Goal: Task Accomplishment & Management: Manage account settings

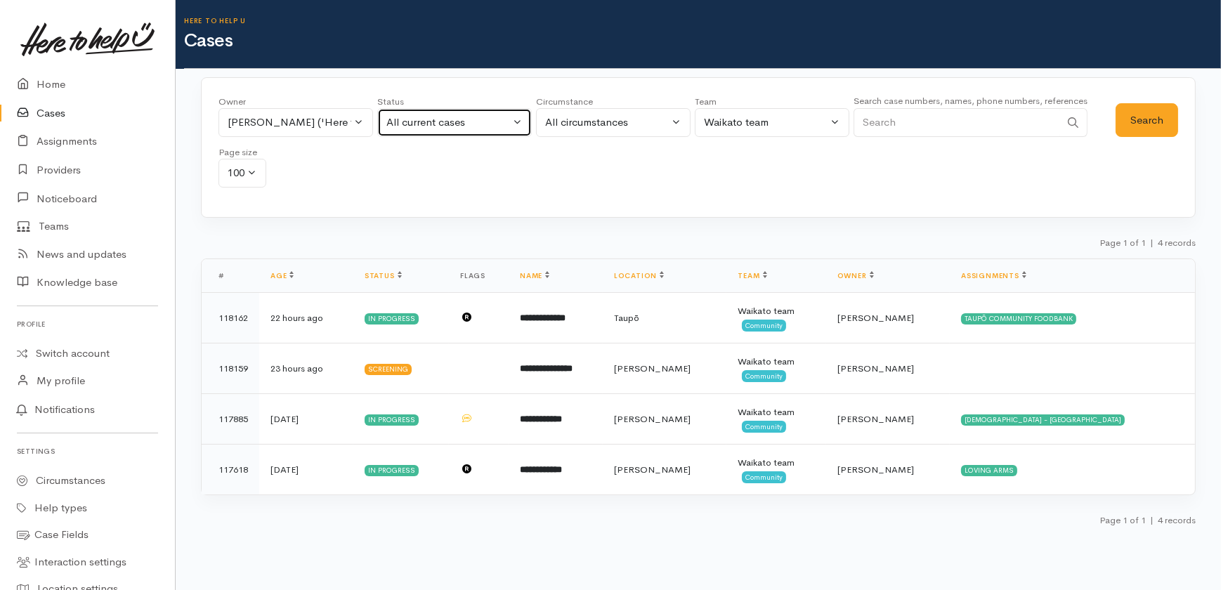
click at [471, 119] on div "All current cases" at bounding box center [448, 123] width 124 height 16
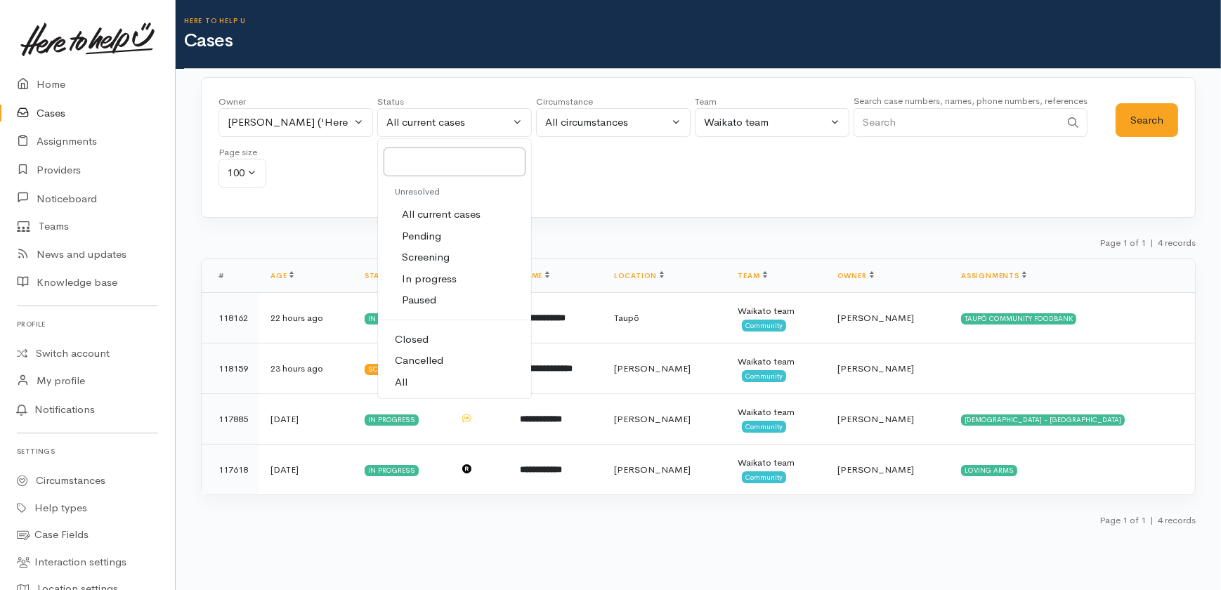
click at [407, 382] on span "All" at bounding box center [401, 382] width 13 height 16
select select "All"
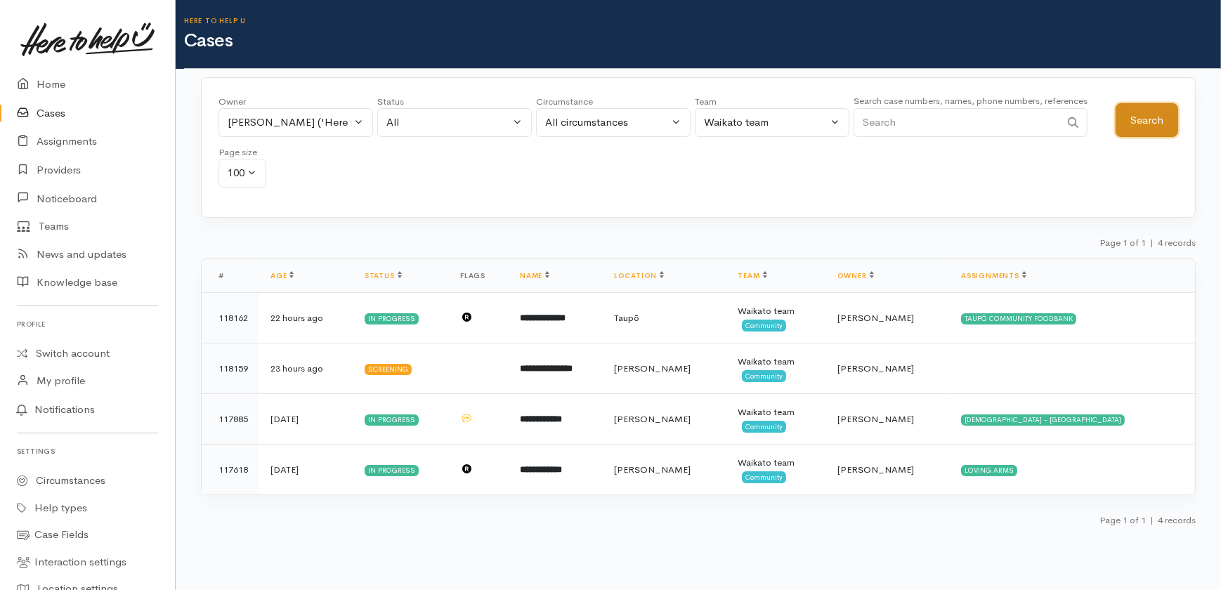
click at [1137, 122] on button "Search" at bounding box center [1147, 120] width 63 height 34
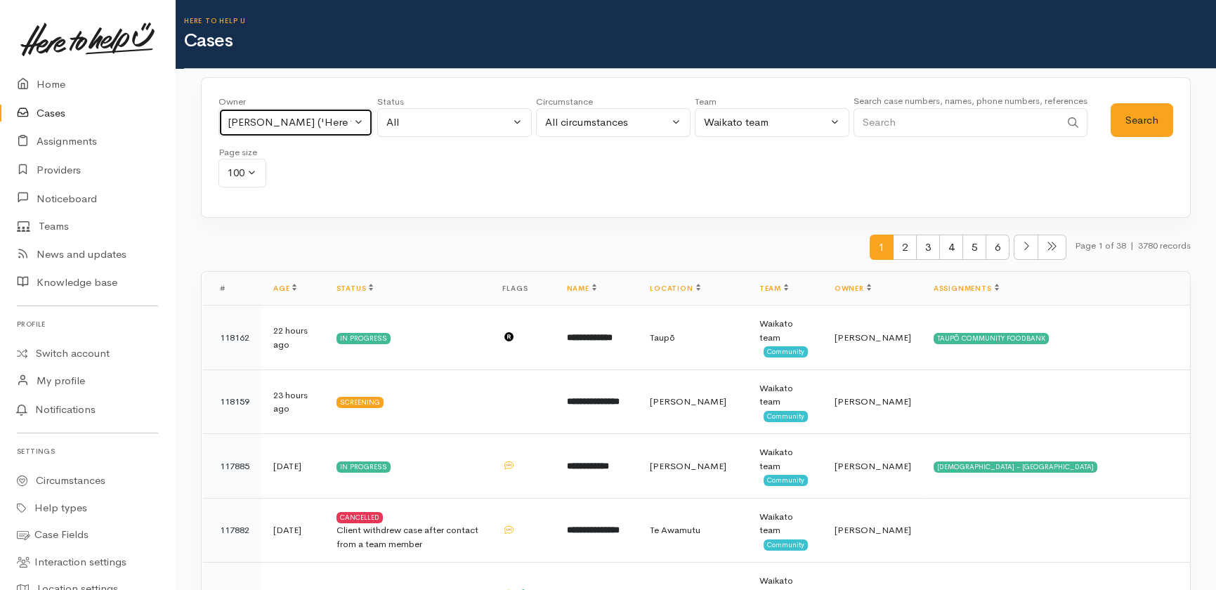
click at [337, 119] on div "Katarina Daly ('Here to help u')" at bounding box center [290, 123] width 124 height 16
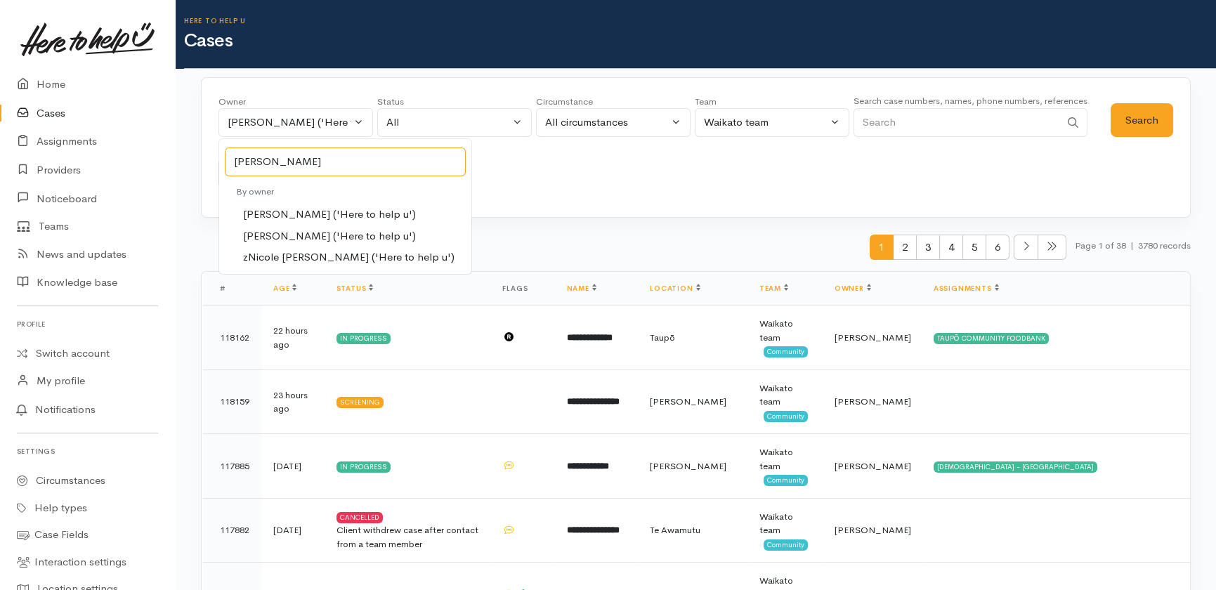
type input "nicole"
click at [282, 232] on span "Nicole Rusk ('Here to help u')" at bounding box center [329, 236] width 173 height 16
select select "2314"
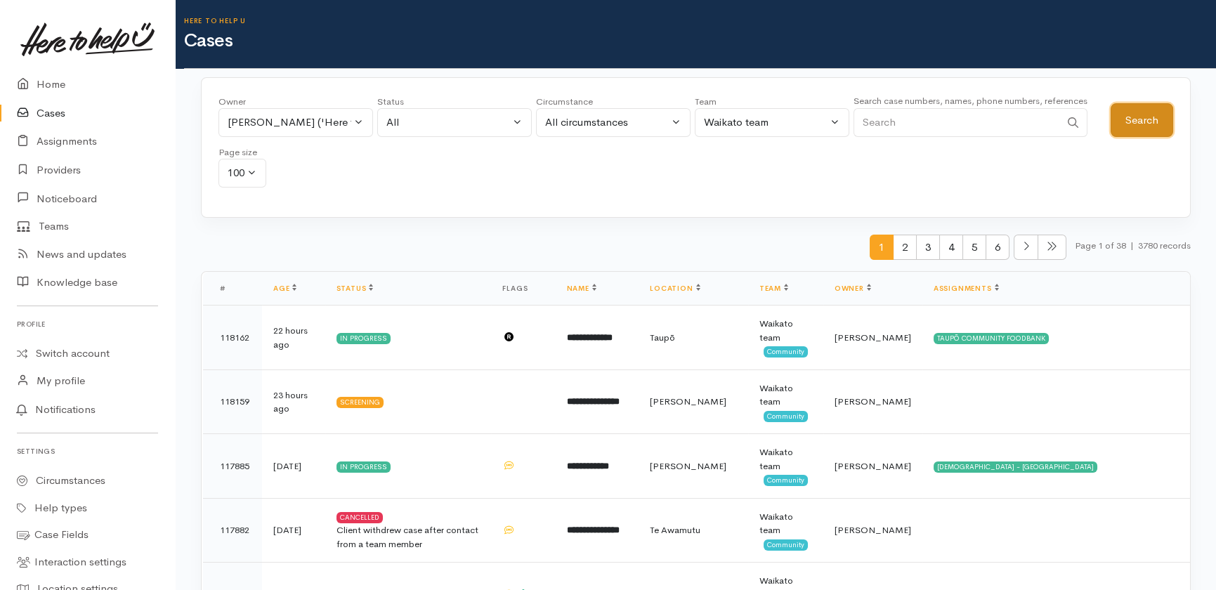
click at [1147, 121] on button "Search" at bounding box center [1142, 120] width 63 height 34
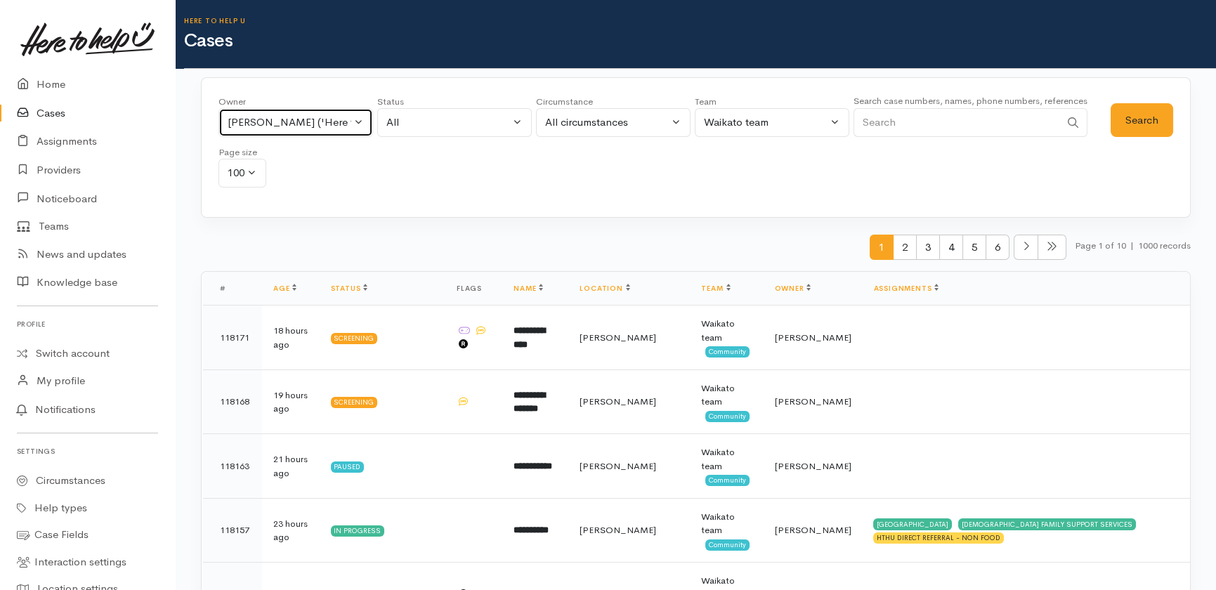
click at [363, 120] on button "Nicole Rusk ('Here to help u')" at bounding box center [296, 122] width 155 height 29
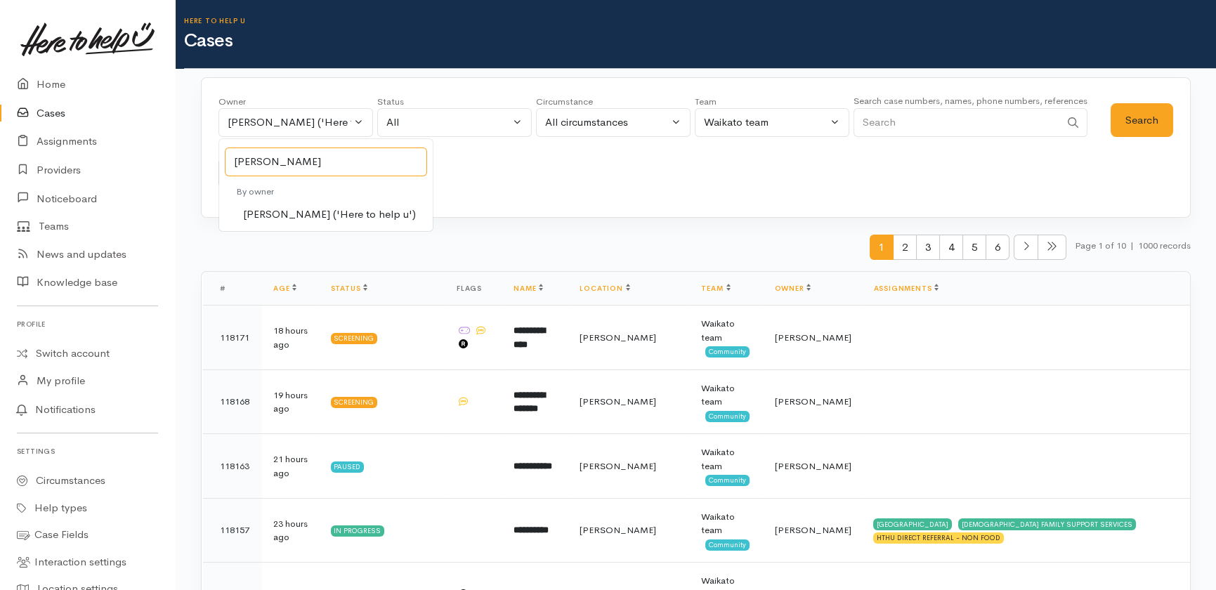
type input "kyleigh"
click at [284, 218] on span "Kyleigh Pike ('Here to help u')" at bounding box center [329, 215] width 173 height 16
select select "1759"
click at [1139, 119] on button "Search" at bounding box center [1142, 120] width 63 height 34
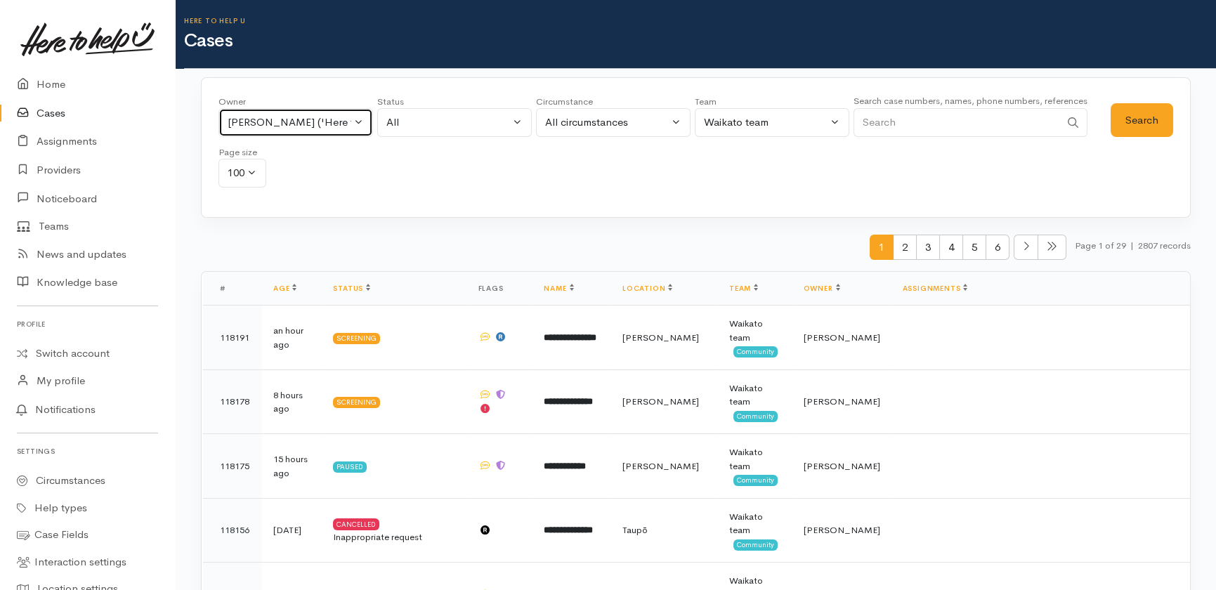
click at [306, 115] on div "Kyleigh Pike ('Here to help u')" at bounding box center [290, 123] width 124 height 16
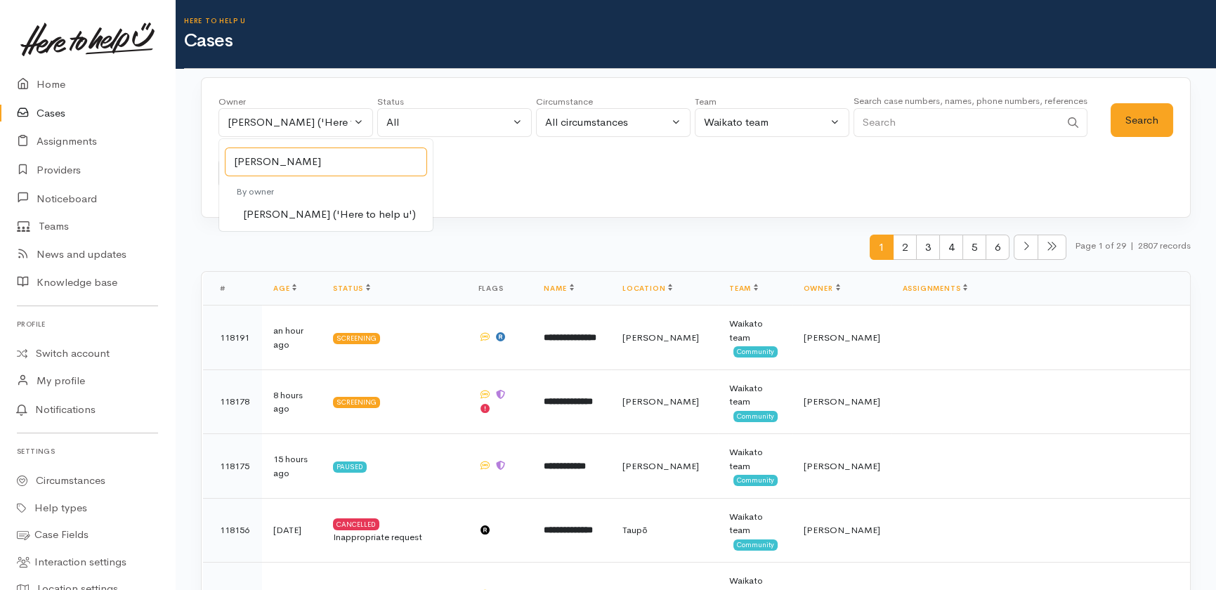
type input "katarina"
click at [294, 220] on span "Katarina Daly ('Here to help u')" at bounding box center [329, 215] width 173 height 16
select select "1252"
click at [1152, 118] on button "Search" at bounding box center [1142, 120] width 63 height 34
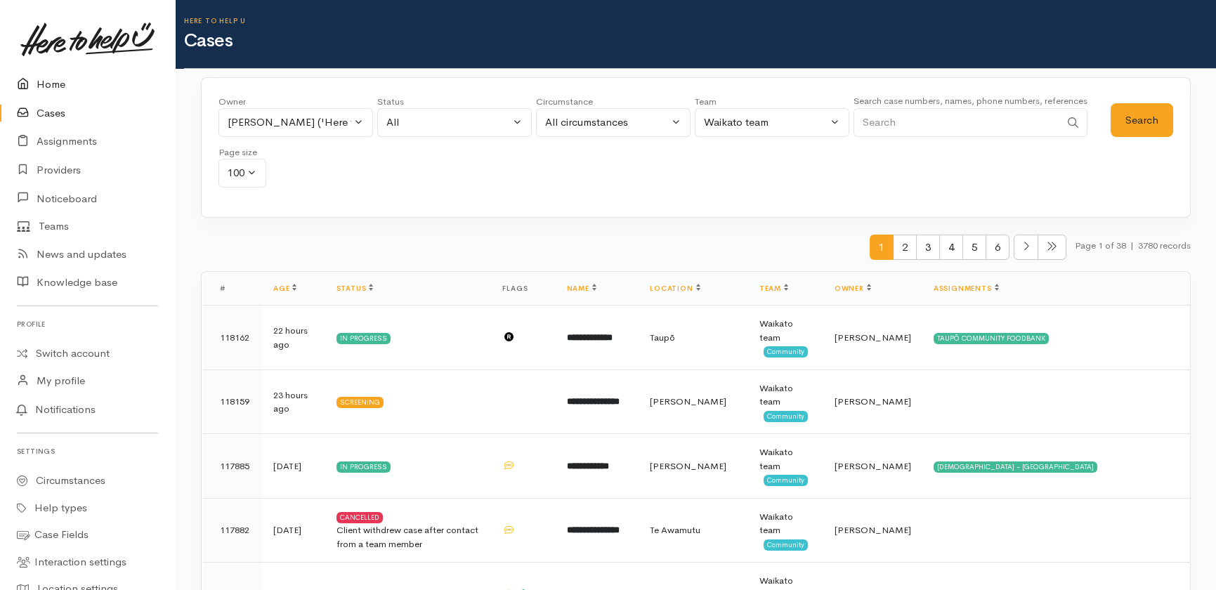
click at [41, 84] on link "Home" at bounding box center [87, 84] width 175 height 29
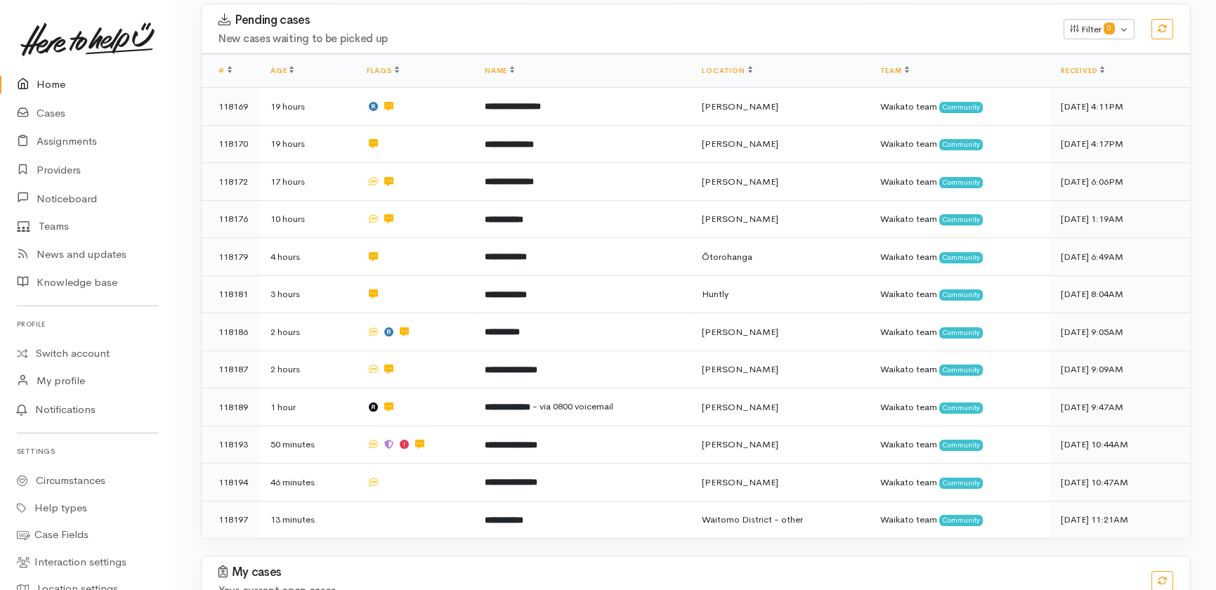
scroll to position [286, 0]
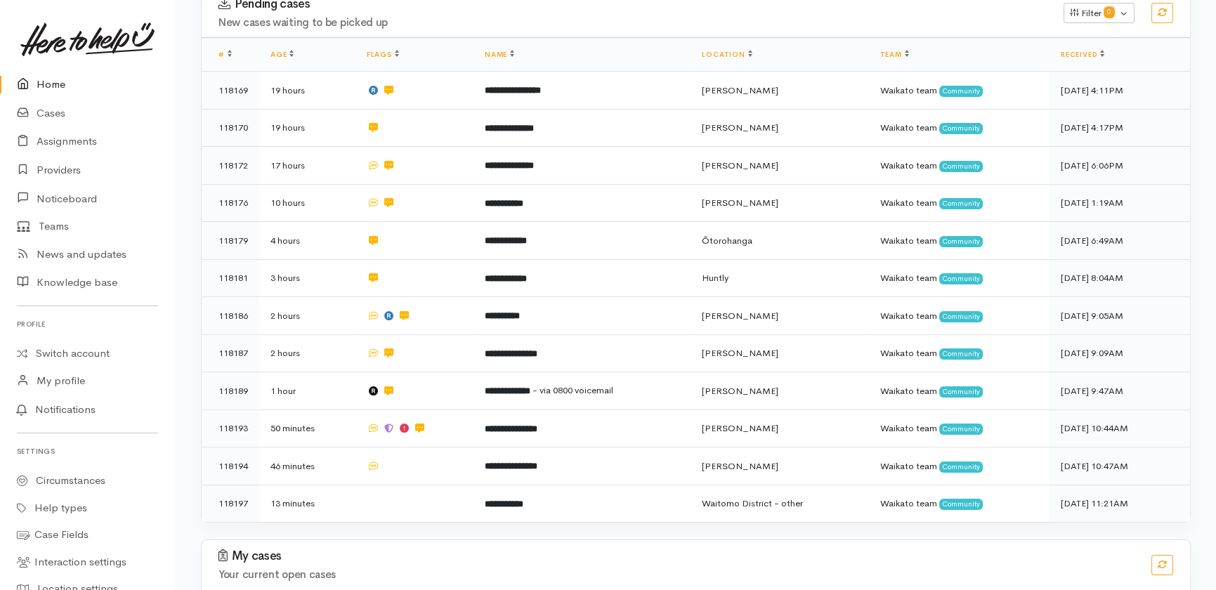
click at [46, 77] on link "Home" at bounding box center [87, 84] width 175 height 29
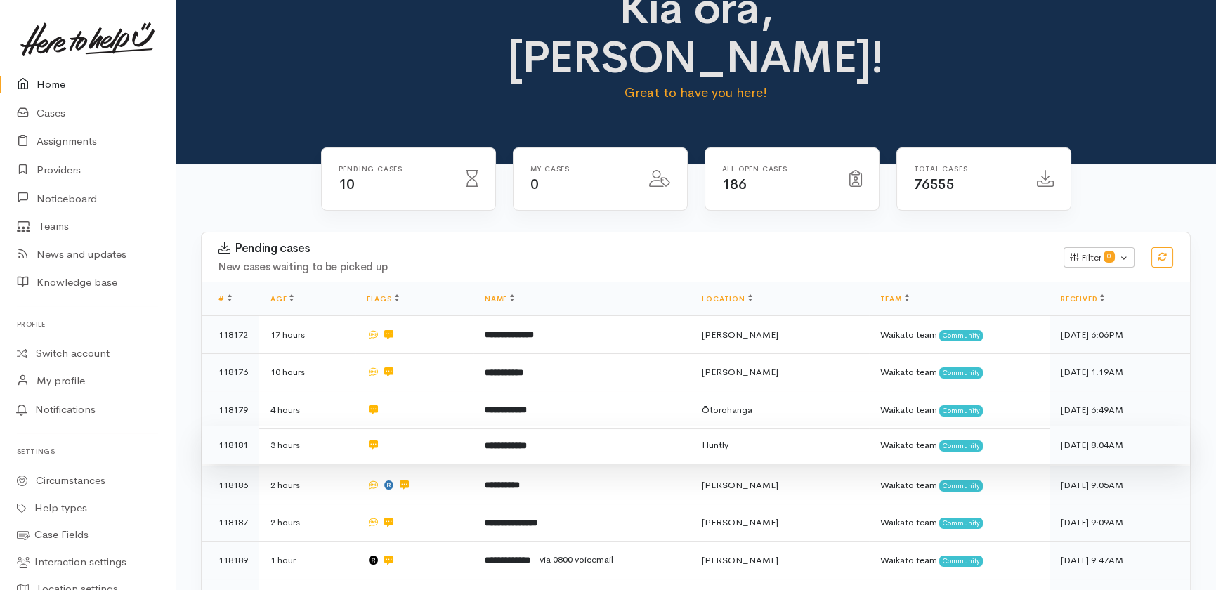
scroll to position [255, 0]
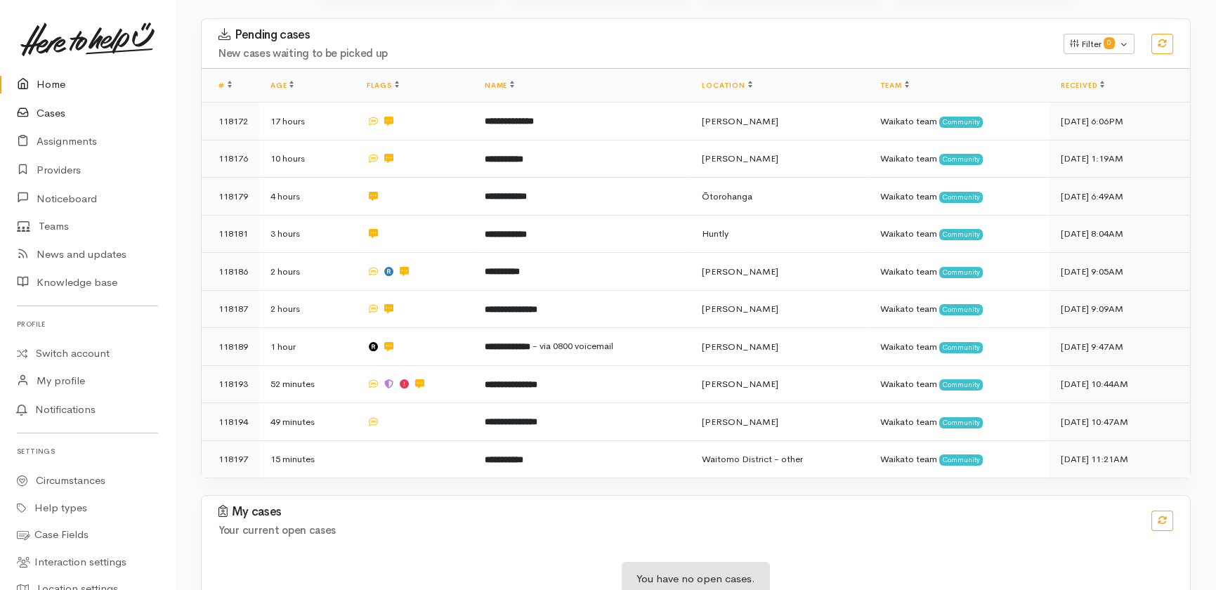
click at [49, 117] on link "Cases" at bounding box center [87, 113] width 175 height 29
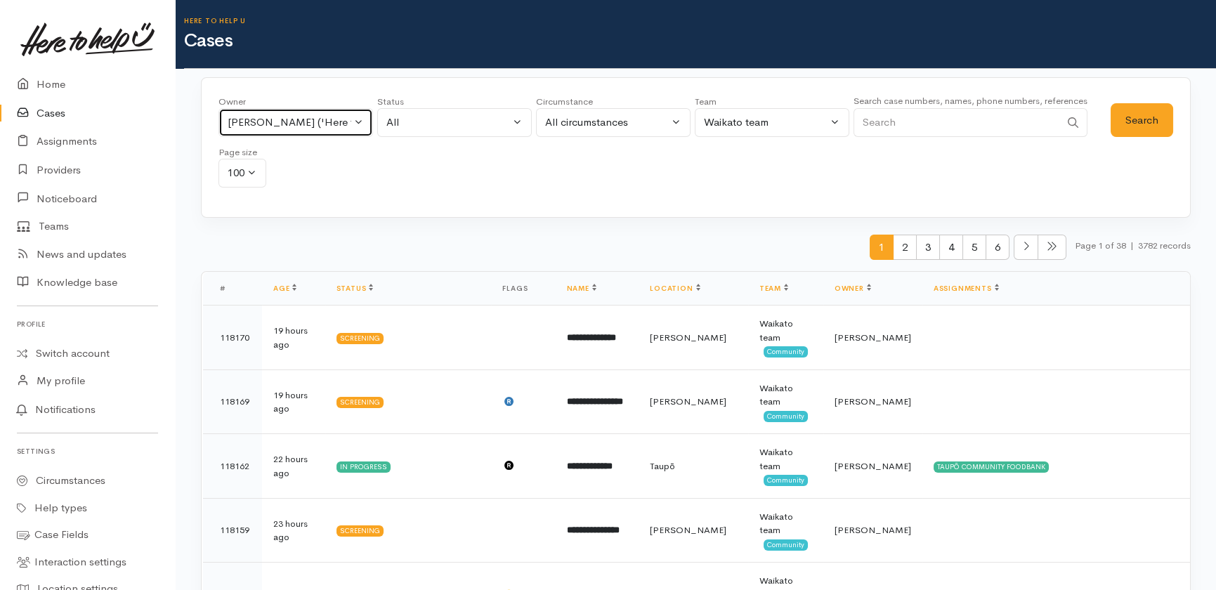
click at [358, 125] on button "Katarina Daly ('Here to help u')" at bounding box center [296, 122] width 155 height 29
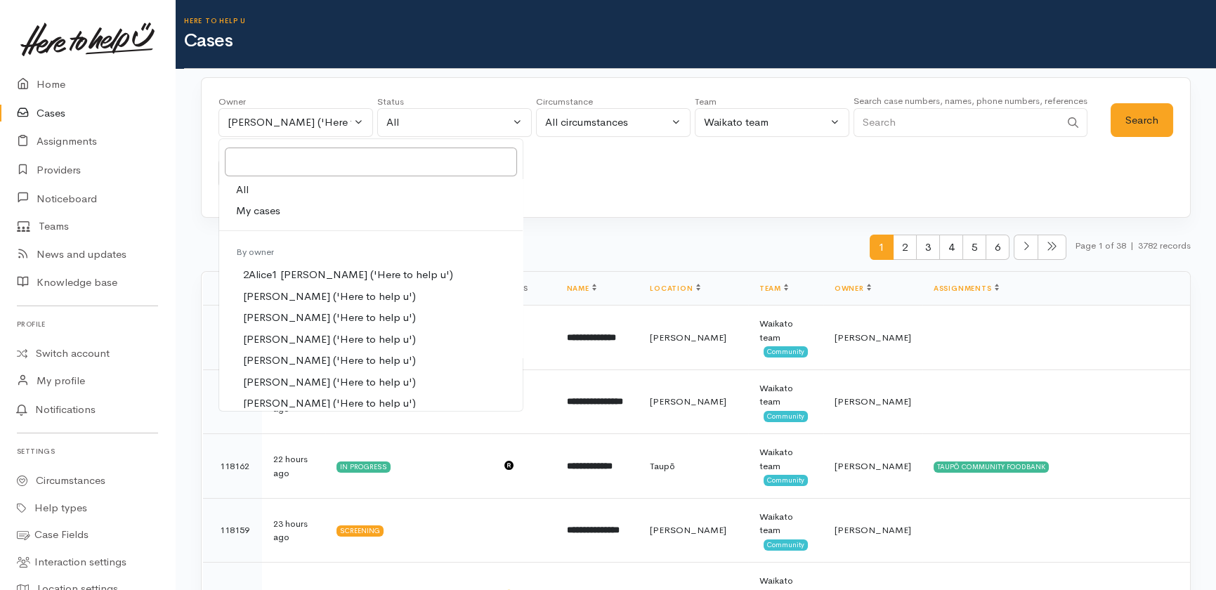
click at [240, 187] on span "All" at bounding box center [242, 190] width 13 height 16
select select "-1"
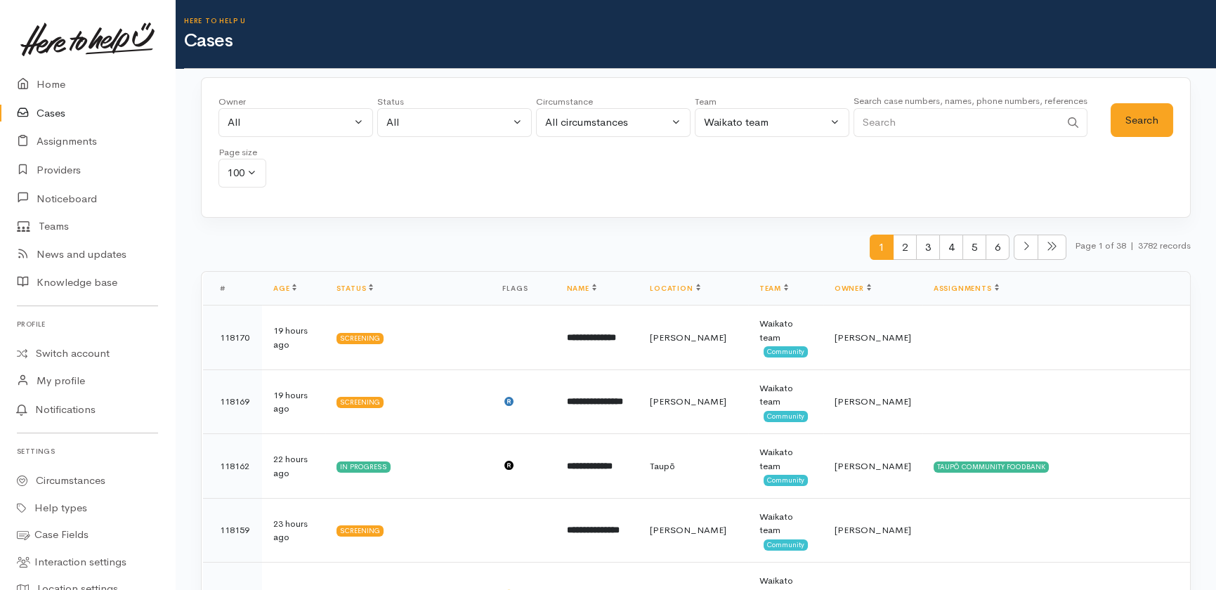
click at [931, 121] on input "Search" at bounding box center [957, 122] width 207 height 29
type input "petra hambleton"
click at [1139, 115] on button "Search" at bounding box center [1142, 120] width 63 height 34
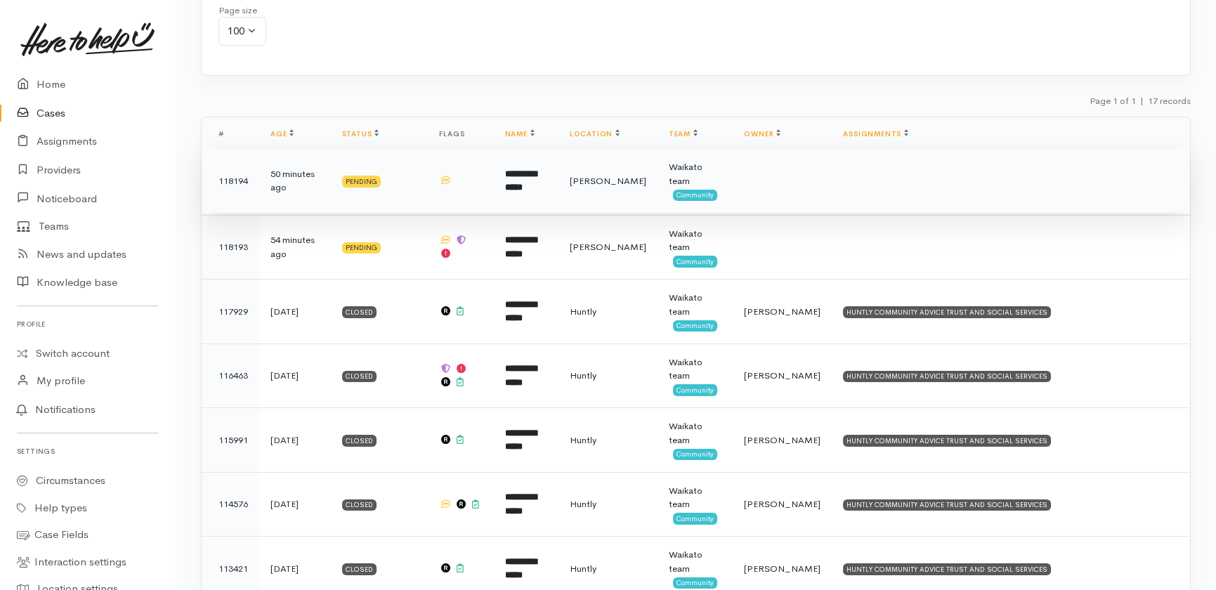
scroll to position [143, 0]
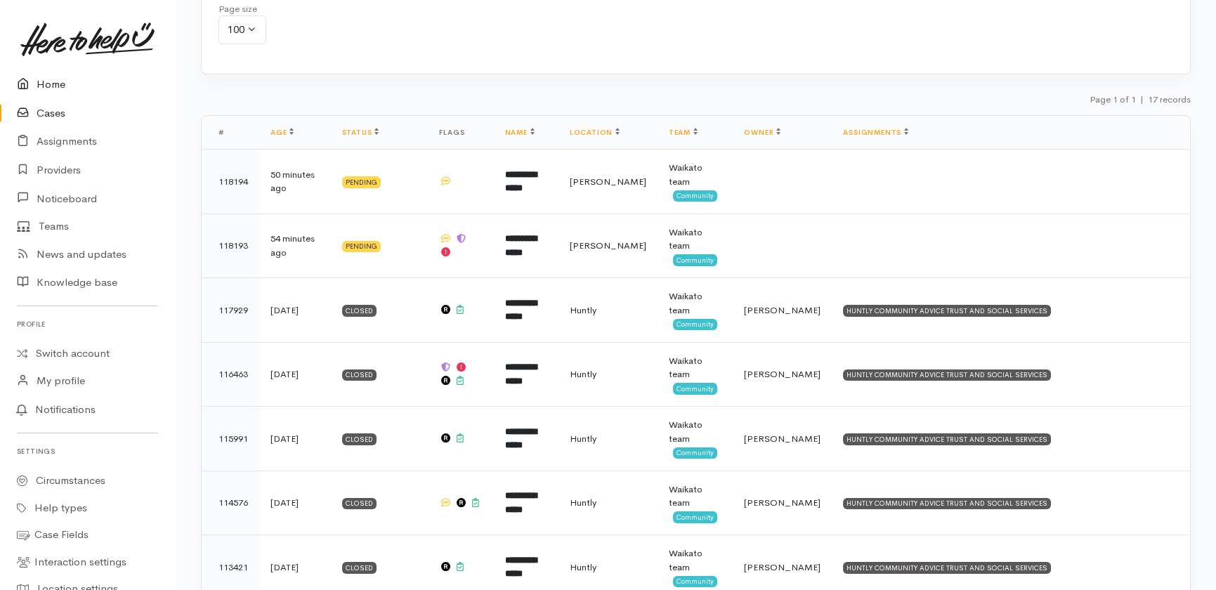
click at [56, 84] on link "Home" at bounding box center [87, 84] width 175 height 29
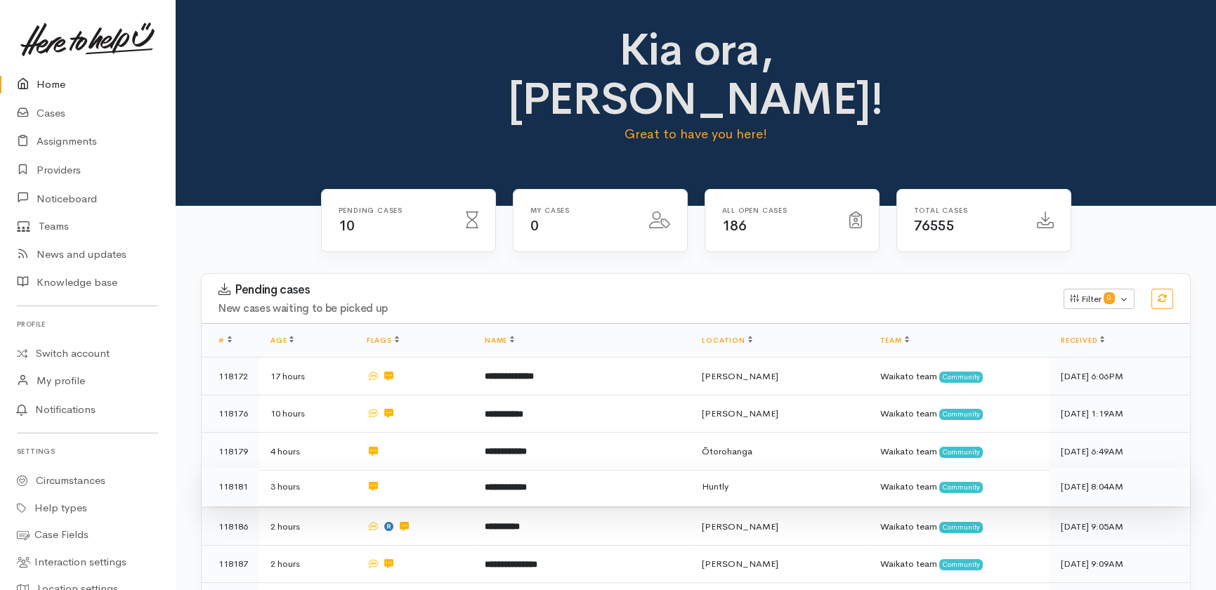
scroll to position [255, 0]
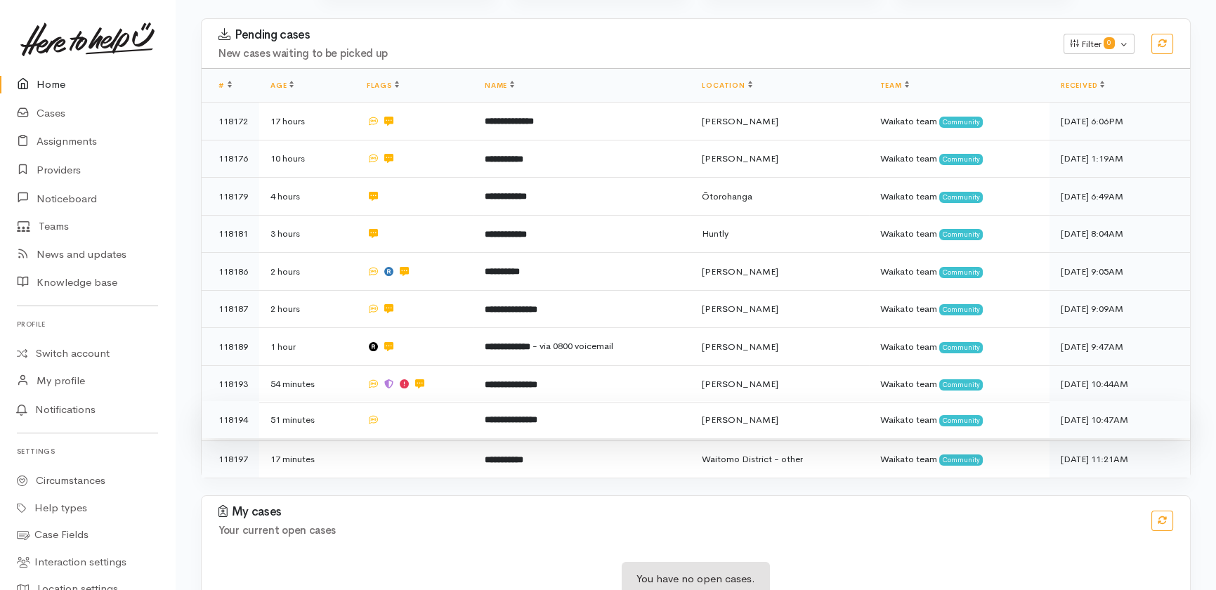
click at [407, 401] on td at bounding box center [415, 420] width 118 height 38
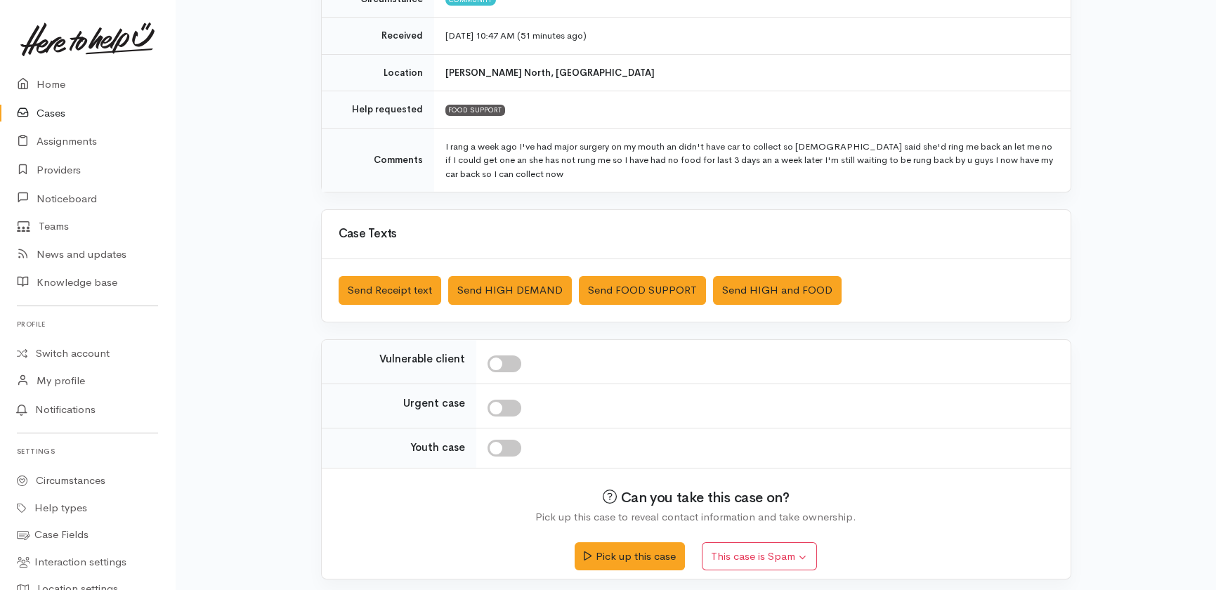
scroll to position [233, 0]
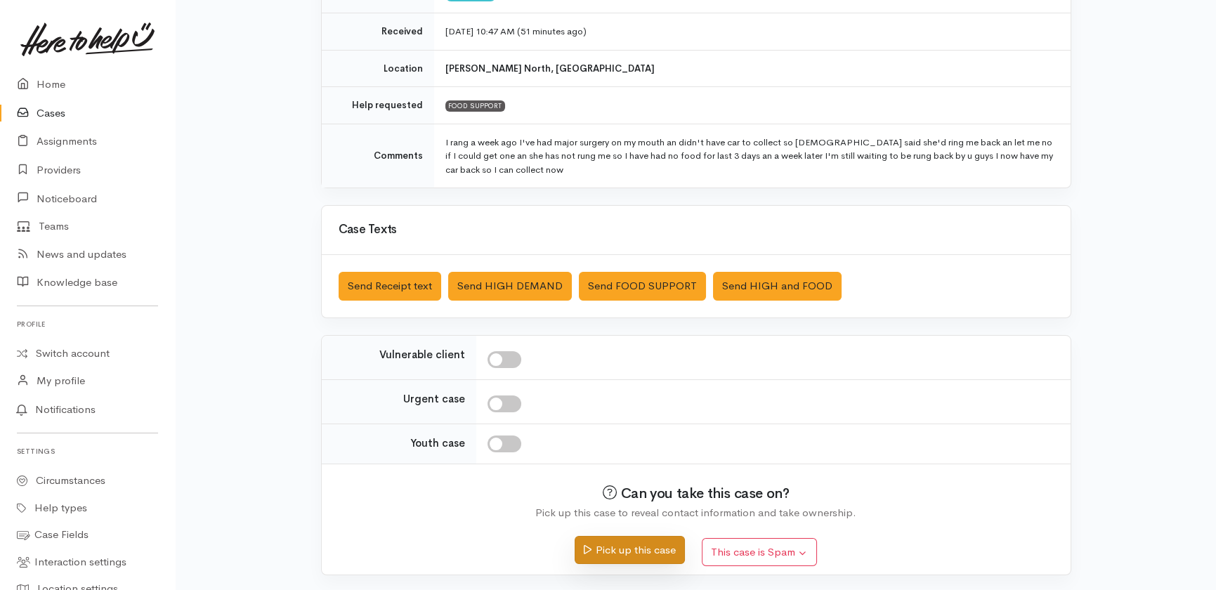
click at [632, 549] on button "Pick up this case" at bounding box center [630, 550] width 110 height 29
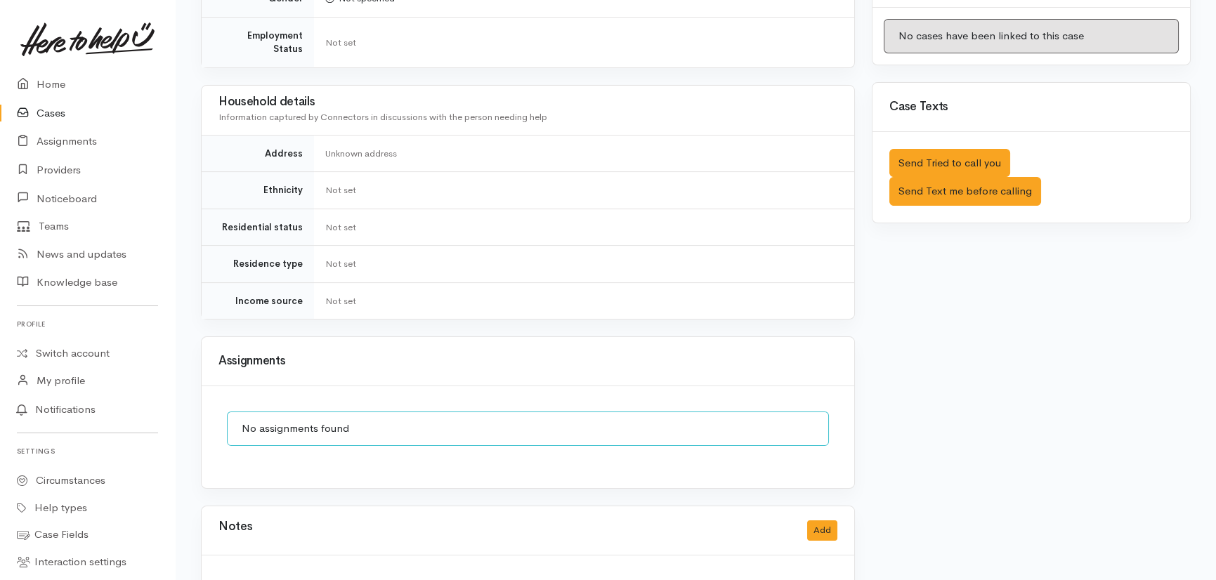
scroll to position [786, 0]
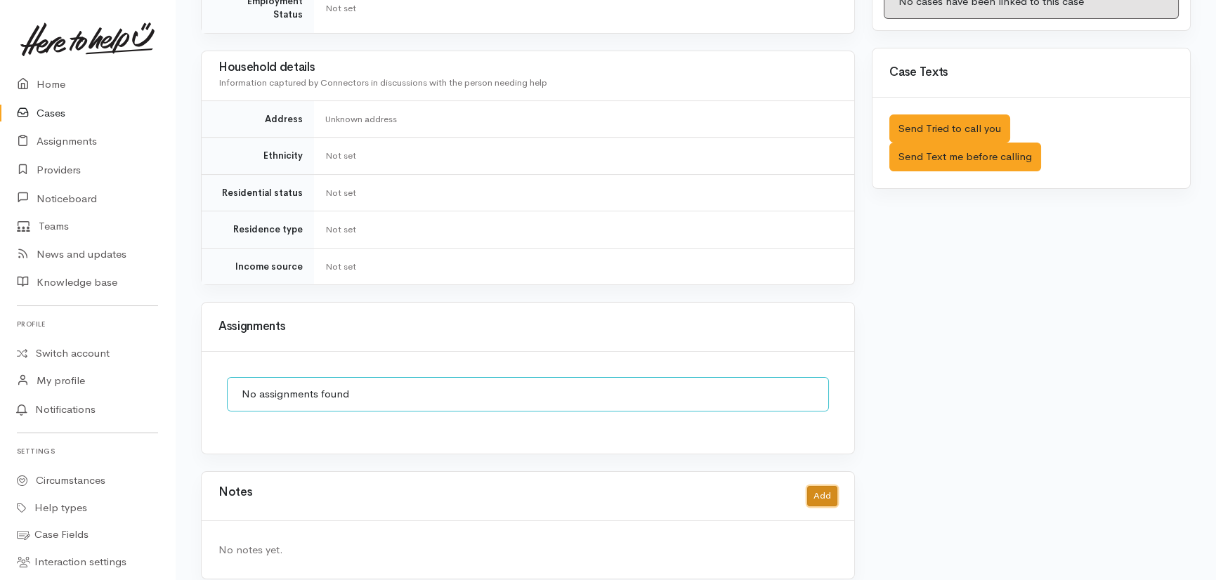
click at [829, 486] on button "Add" at bounding box center [822, 496] width 30 height 20
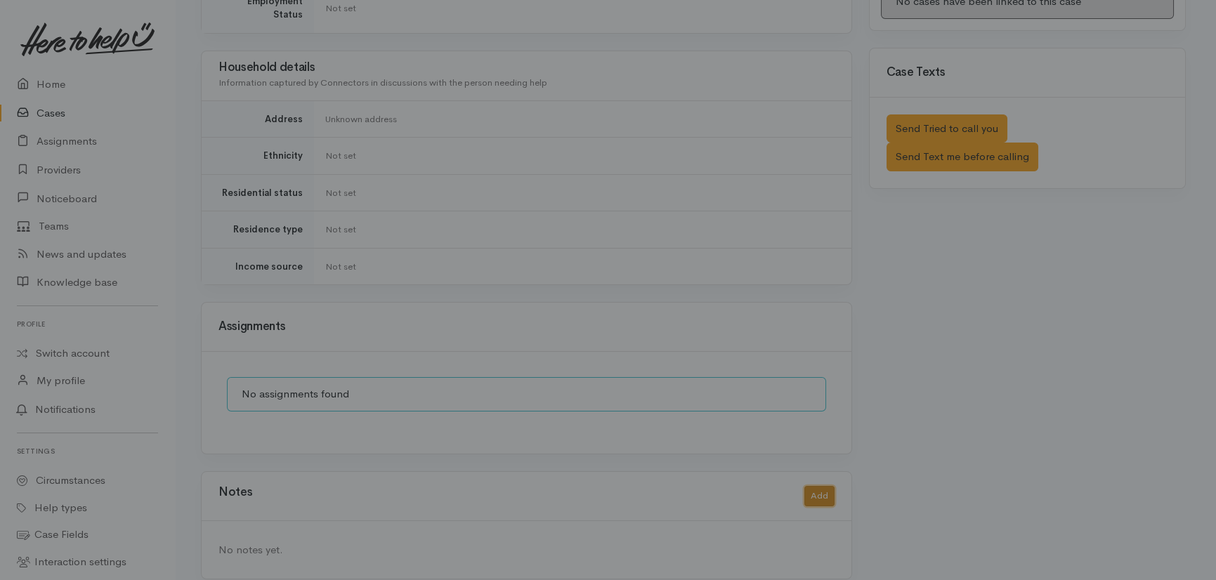
scroll to position [776, 0]
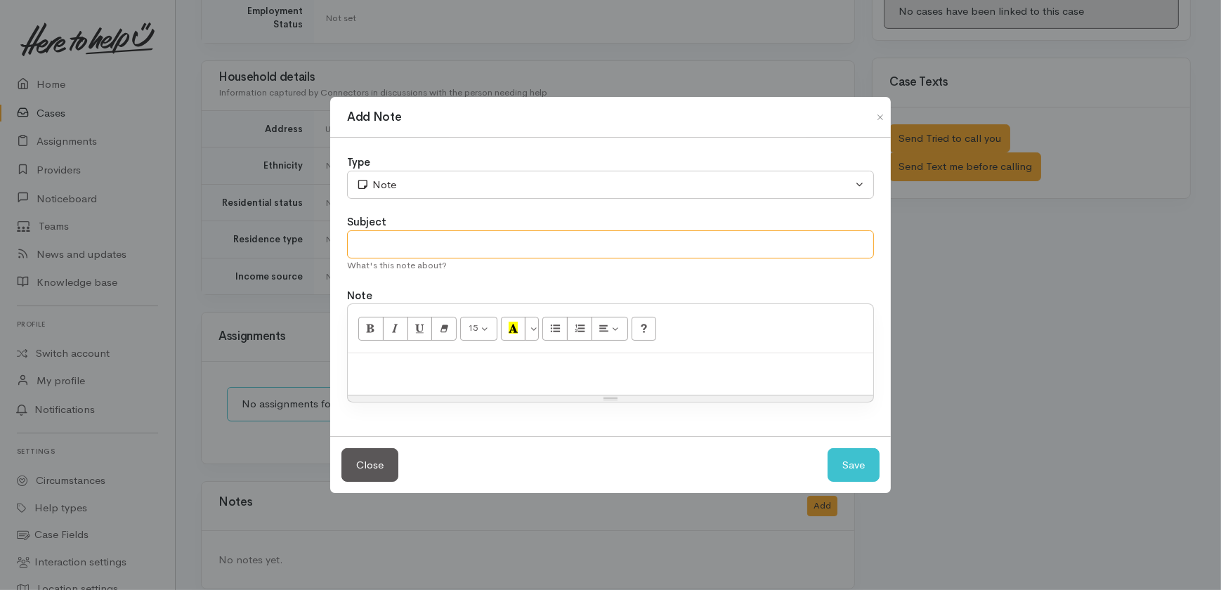
click at [436, 246] on input "text" at bounding box center [610, 244] width 527 height 29
type input "Duplicate"
click at [445, 367] on p at bounding box center [610, 368] width 511 height 16
click at [856, 462] on button "Save" at bounding box center [854, 465] width 52 height 34
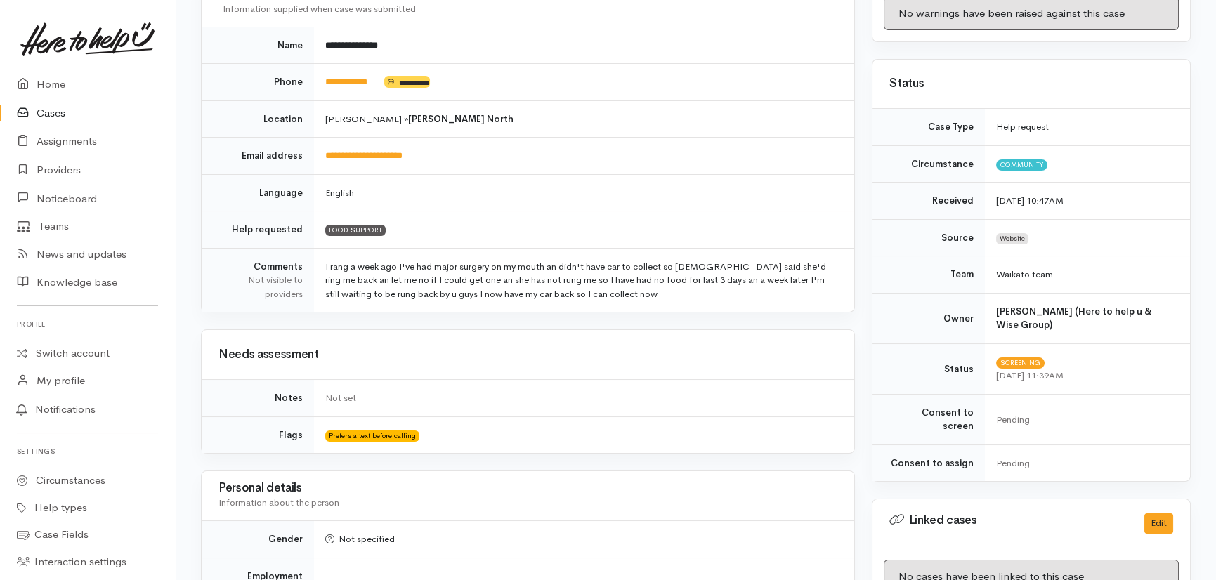
scroll to position [0, 0]
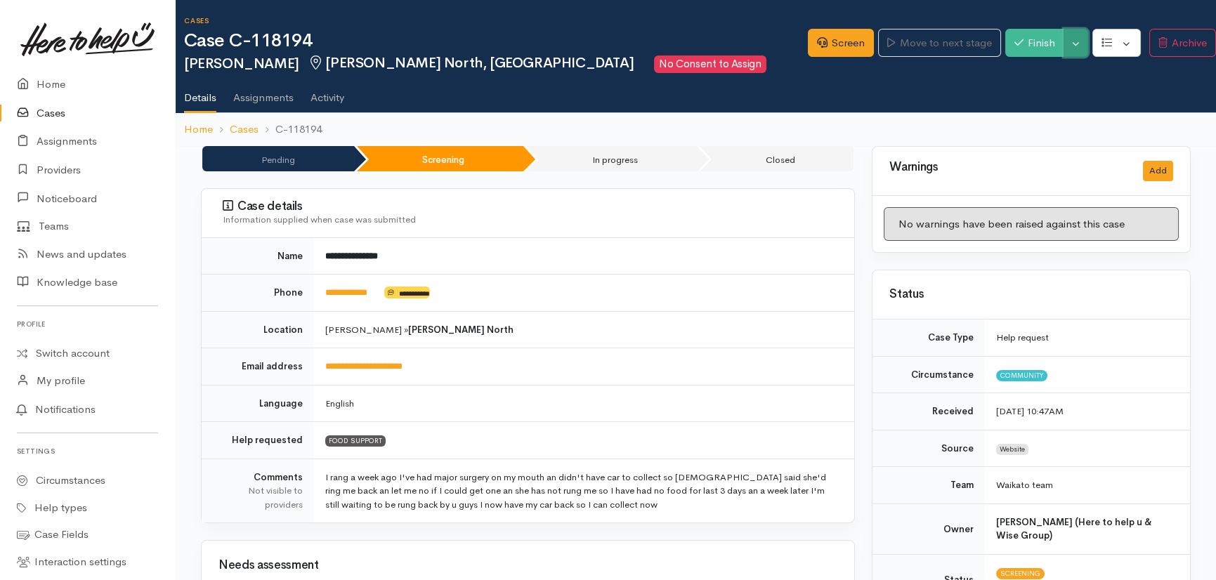
click at [1071, 37] on button "Toggle Dropdown" at bounding box center [1076, 43] width 25 height 29
click at [1091, 98] on link "Cancel" at bounding box center [1122, 97] width 111 height 22
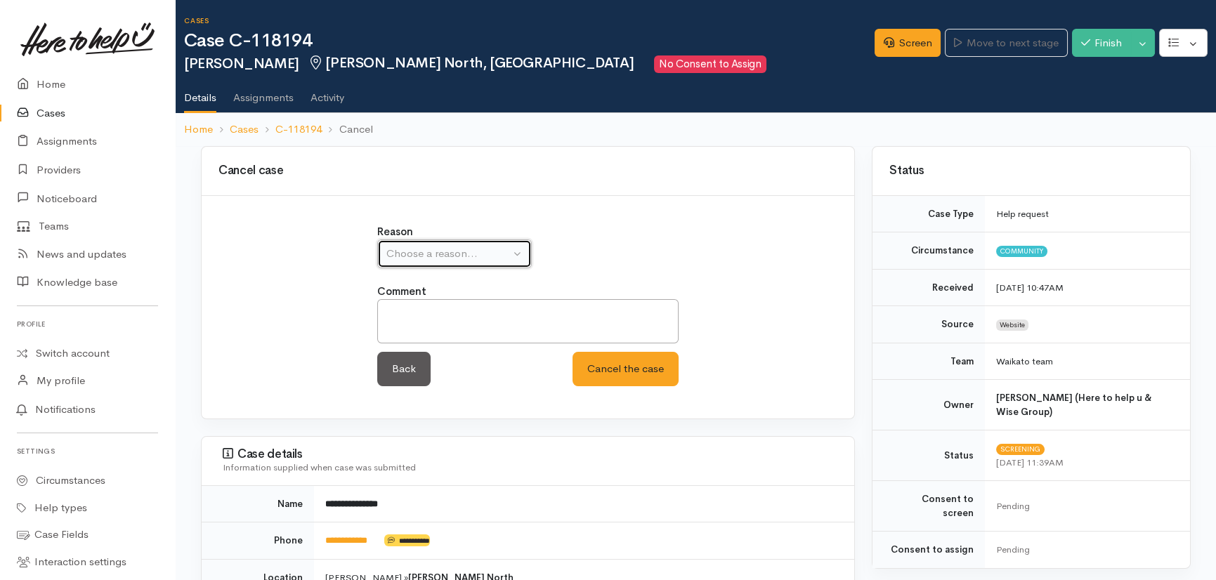
click at [474, 254] on div "Choose a reason..." at bounding box center [448, 254] width 124 height 16
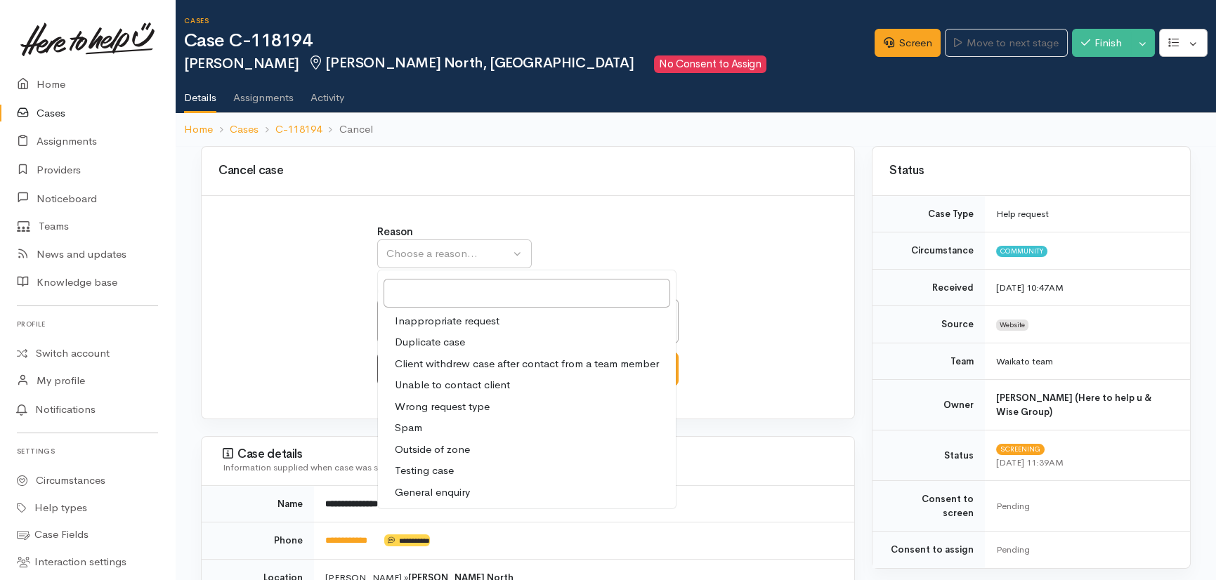
click at [436, 340] on span "Duplicate case" at bounding box center [430, 342] width 70 height 16
select select "2"
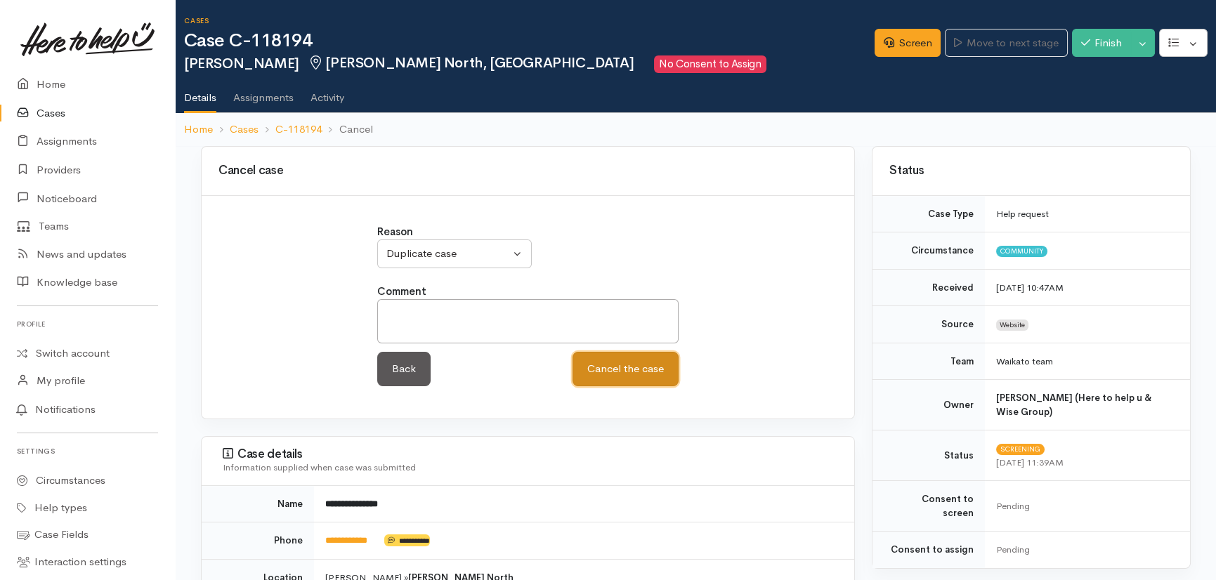
click at [630, 358] on button "Cancel the case" at bounding box center [626, 369] width 106 height 34
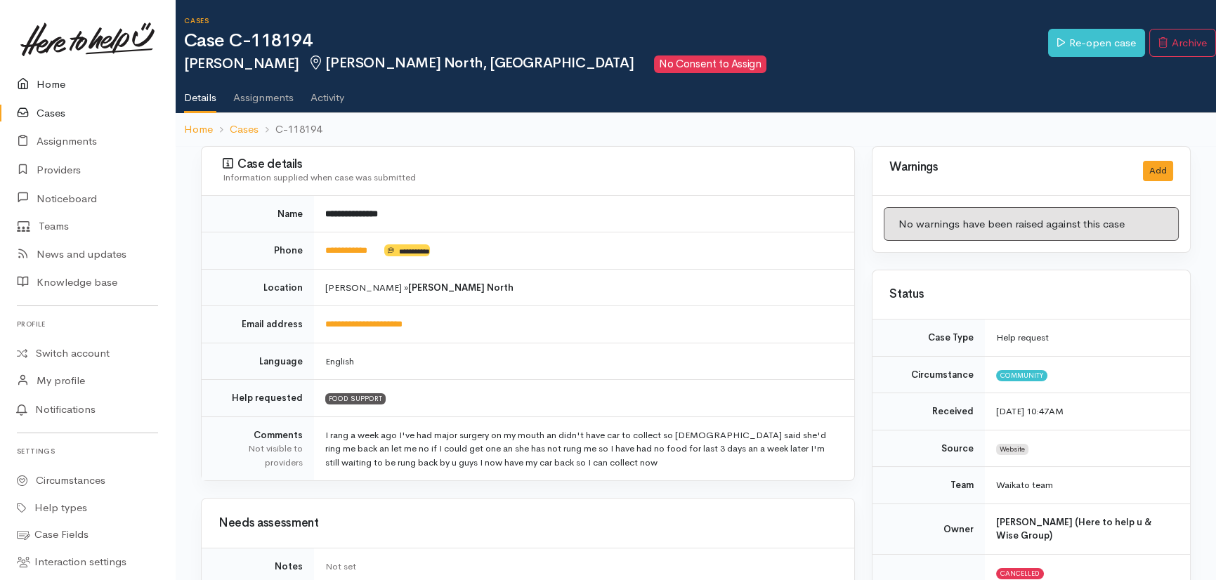
click at [74, 85] on link "Home" at bounding box center [87, 84] width 175 height 29
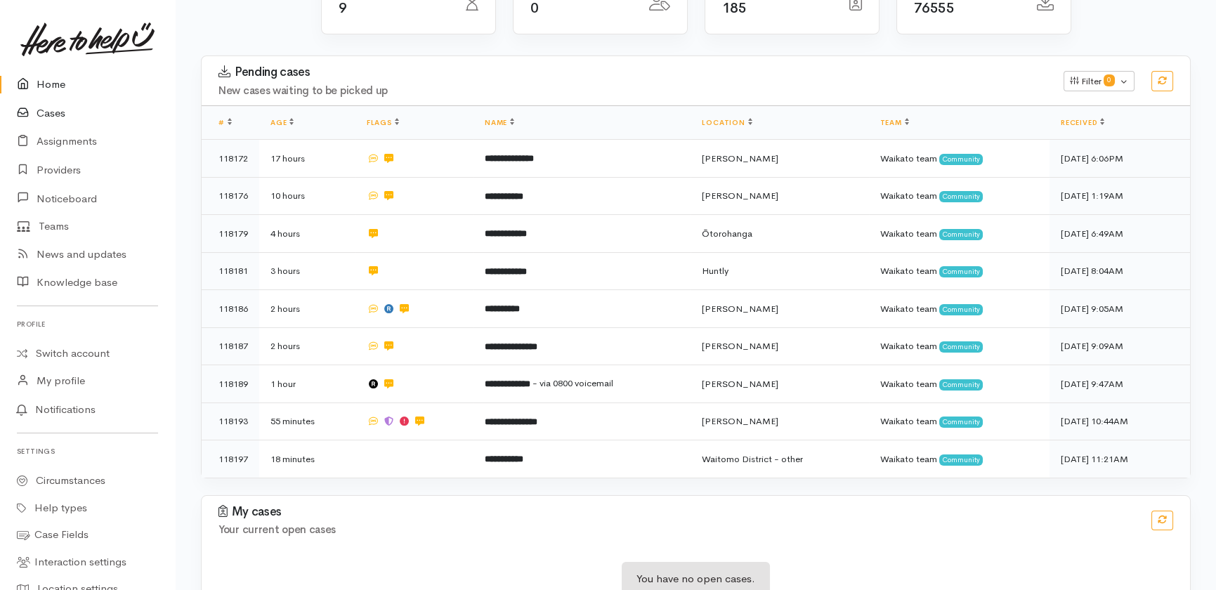
click at [53, 115] on link "Cases" at bounding box center [87, 113] width 175 height 29
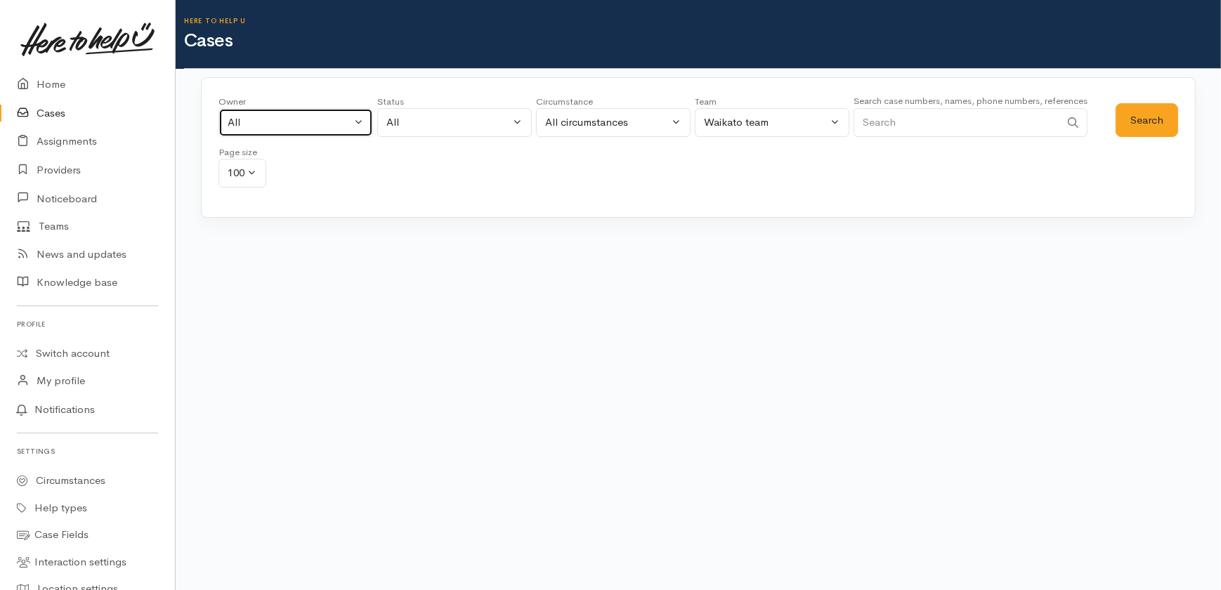
click at [279, 120] on div "All" at bounding box center [290, 123] width 124 height 16
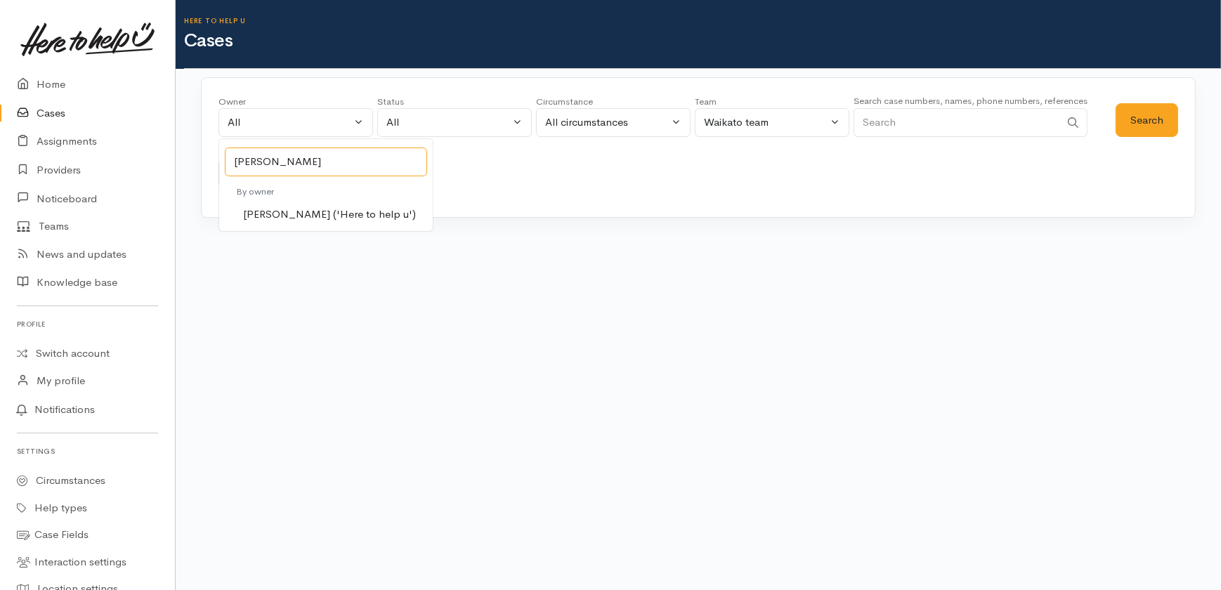
type input "[PERSON_NAME]"
click at [348, 218] on span "[PERSON_NAME] ('Here to help u')" at bounding box center [329, 215] width 173 height 16
select select "1252"
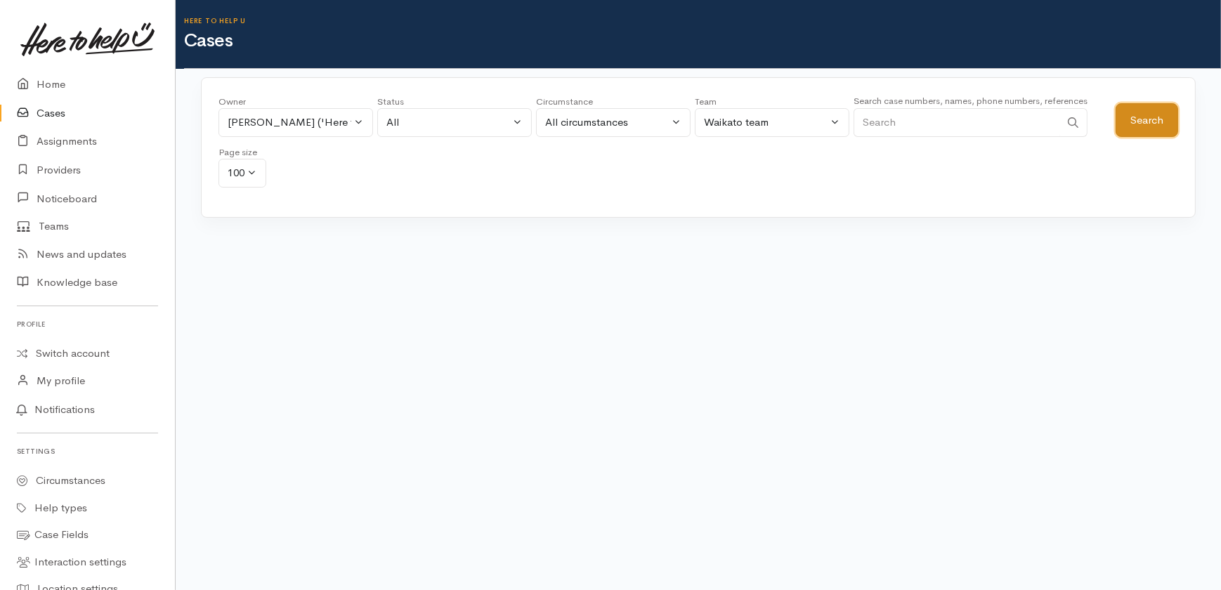
click at [1142, 126] on button "Search" at bounding box center [1147, 120] width 63 height 34
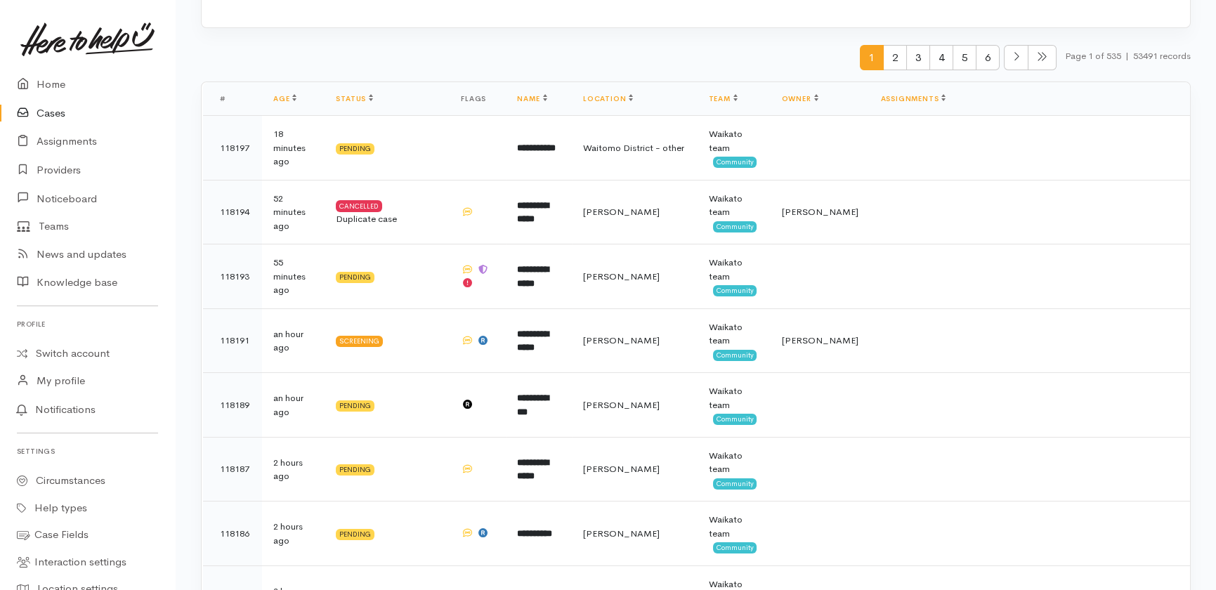
scroll to position [190, 0]
click at [41, 86] on link "Home" at bounding box center [87, 84] width 175 height 29
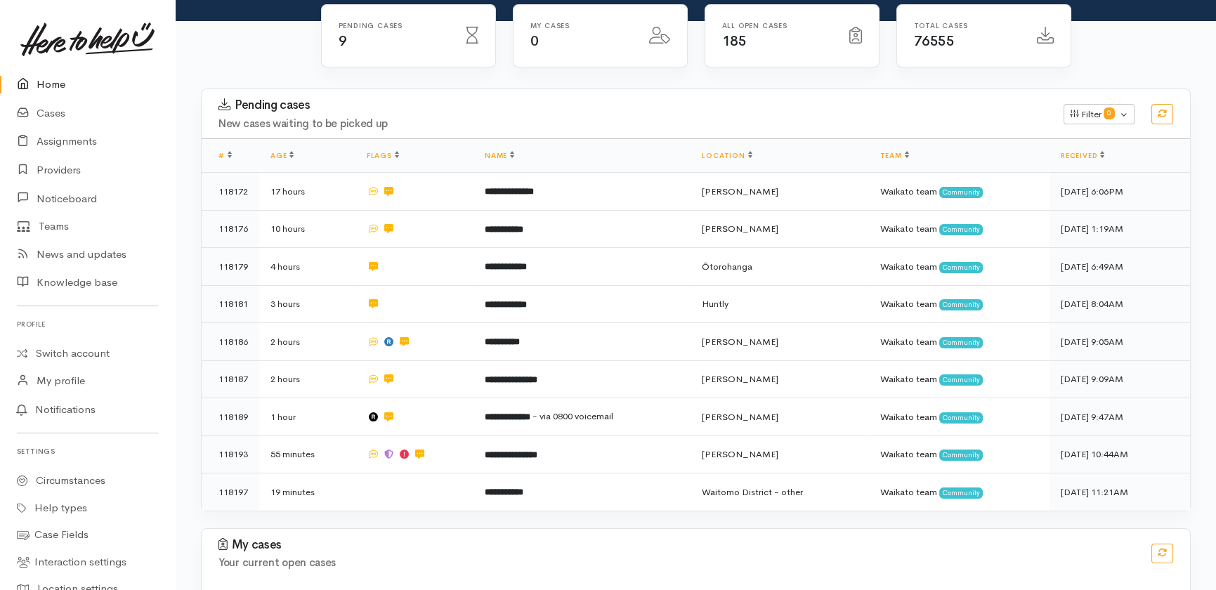
scroll to position [185, 0]
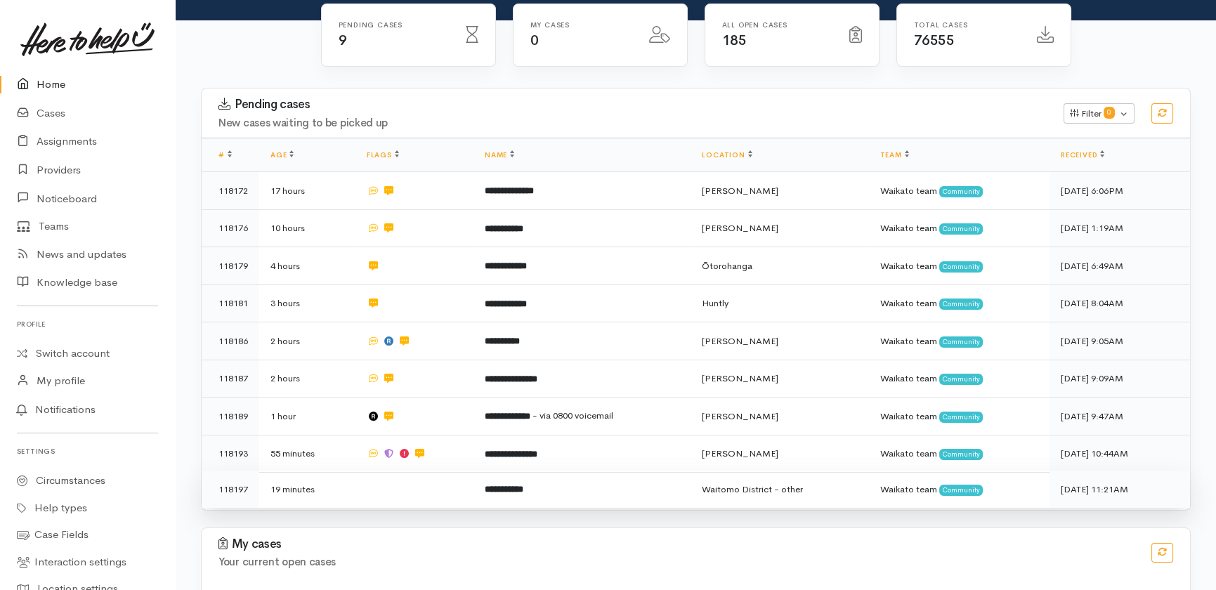
click at [393, 471] on td at bounding box center [415, 489] width 118 height 37
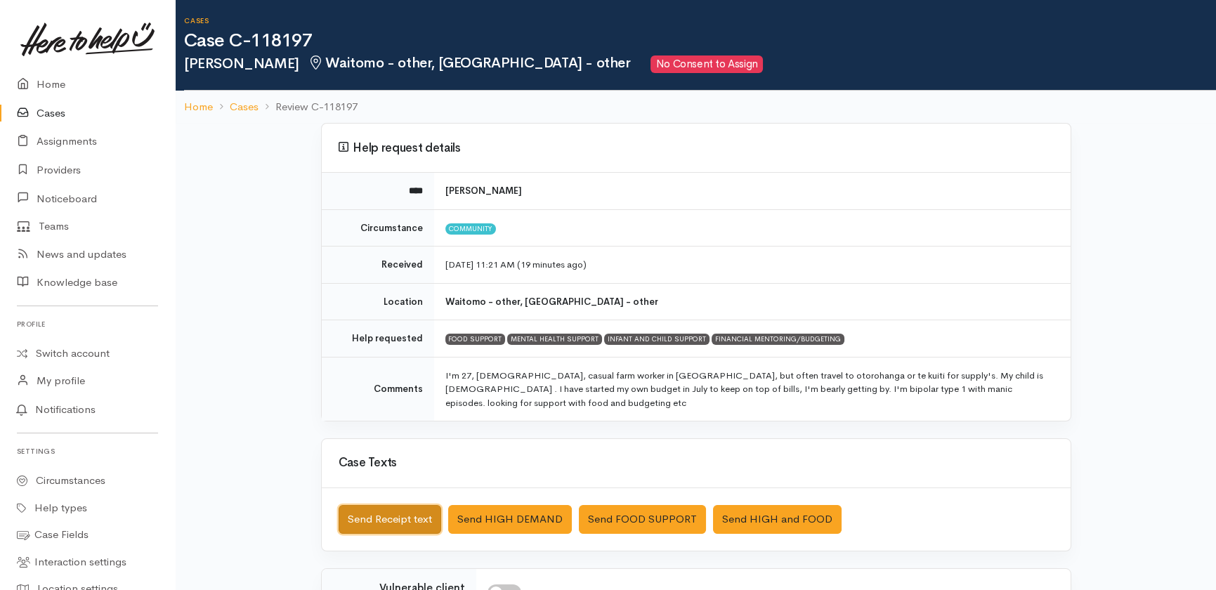
click at [386, 505] on button "Send Receipt text" at bounding box center [390, 519] width 103 height 29
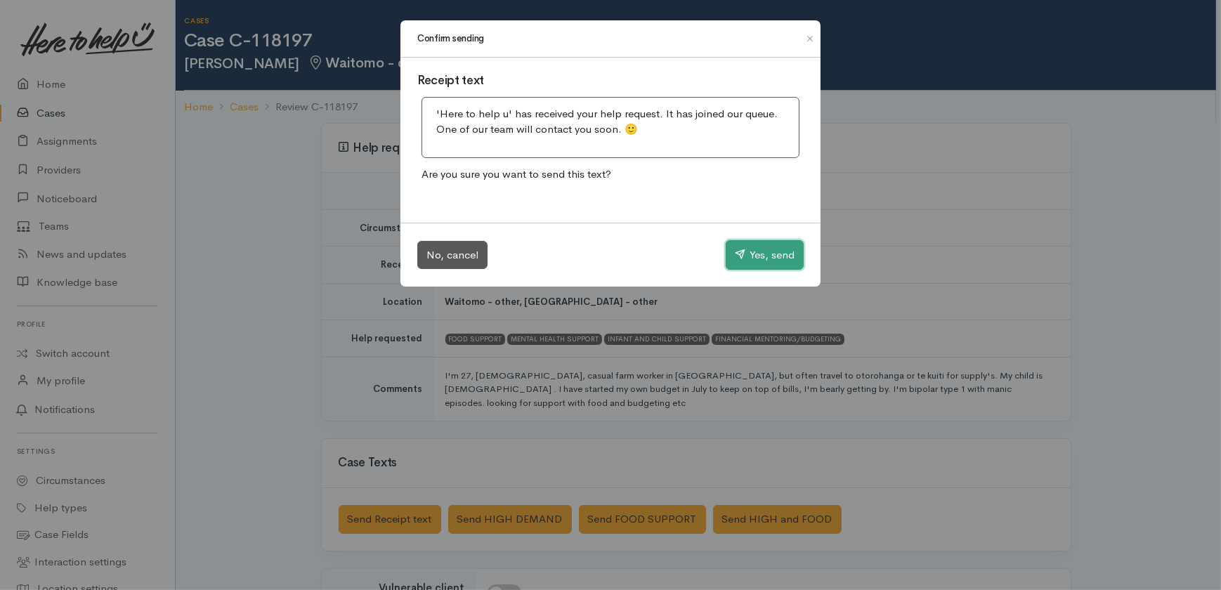
click at [777, 249] on button "Yes, send" at bounding box center [765, 255] width 78 height 30
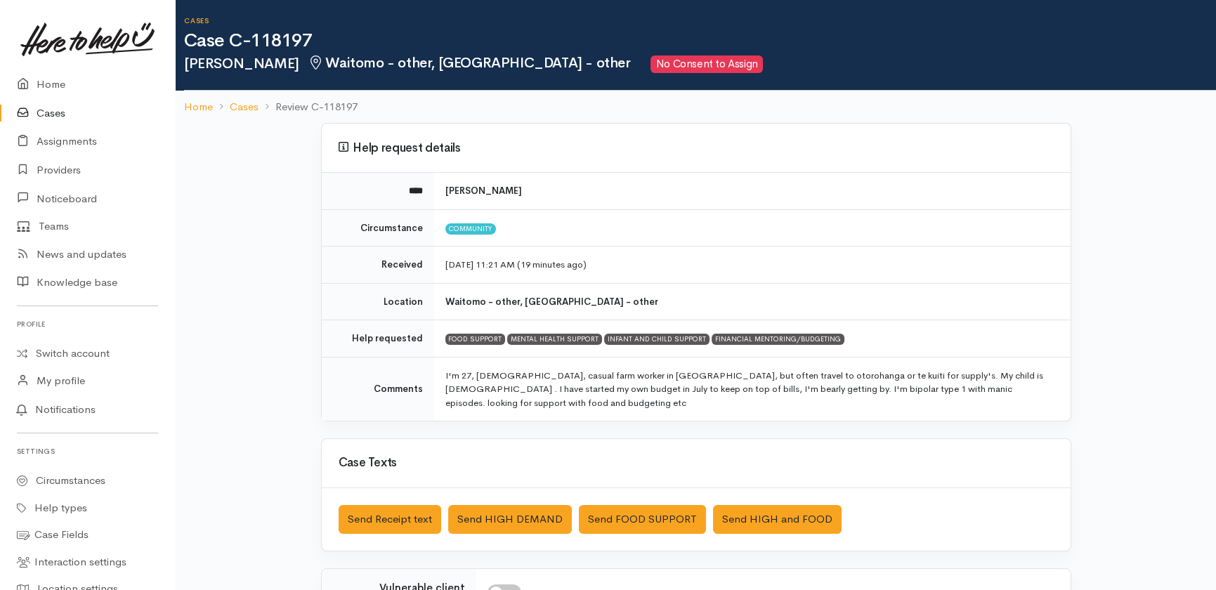
click at [52, 112] on link "Cases" at bounding box center [87, 113] width 175 height 29
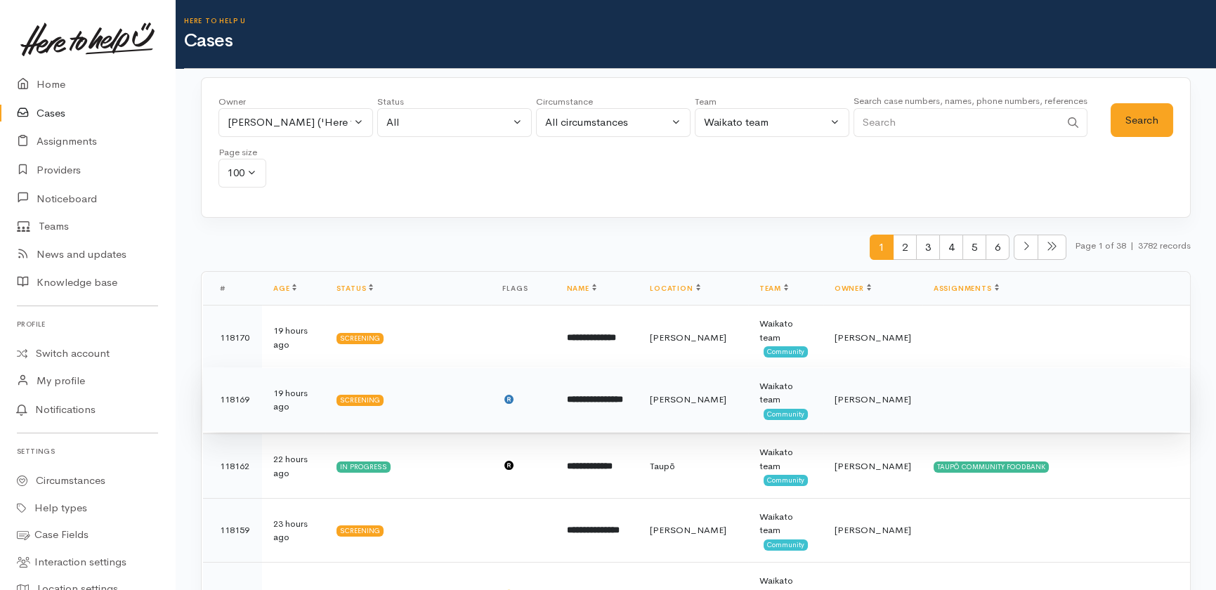
click at [288, 400] on td "19 hours ago" at bounding box center [293, 399] width 63 height 65
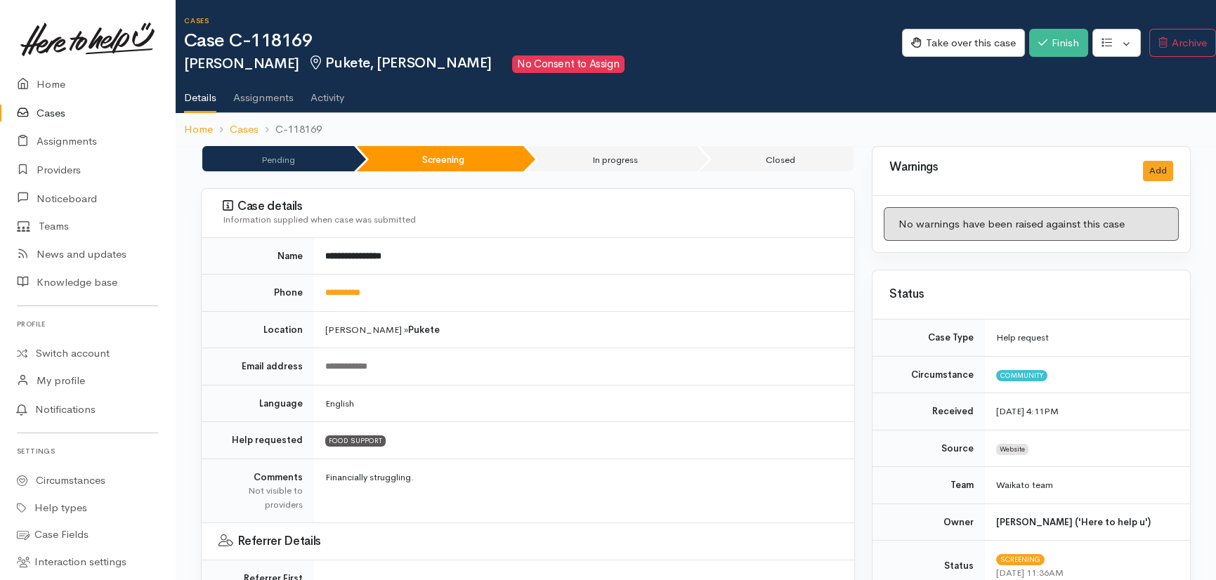
click at [339, 94] on link "Activity" at bounding box center [328, 92] width 34 height 39
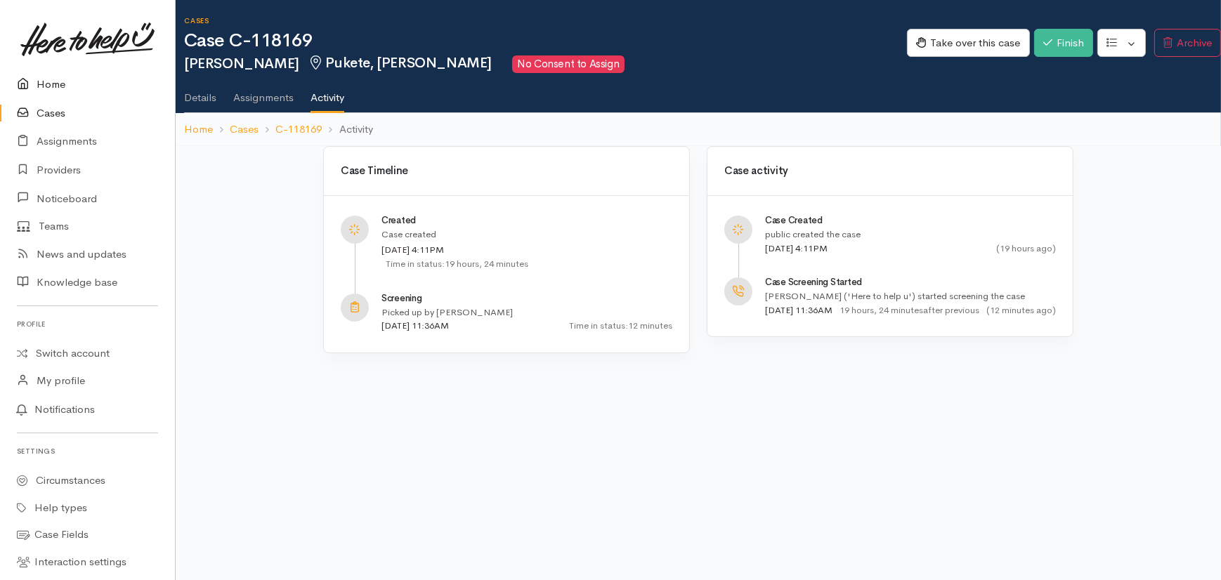
click at [41, 77] on link "Home" at bounding box center [87, 84] width 175 height 29
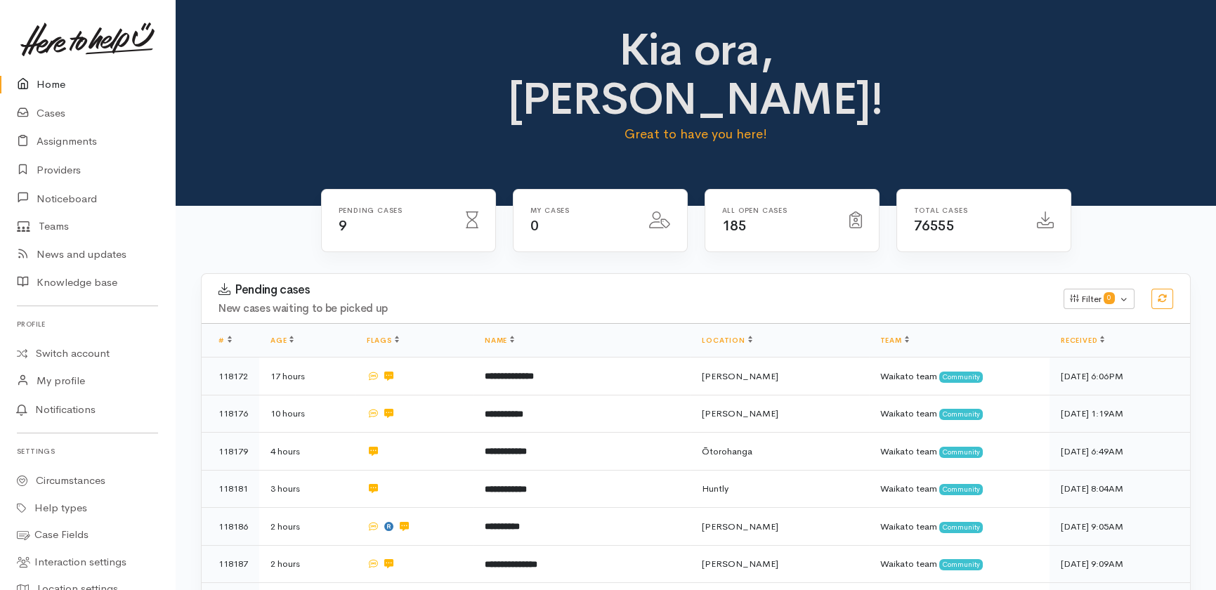
click at [35, 90] on icon at bounding box center [27, 85] width 20 height 18
click at [58, 118] on link "Cases" at bounding box center [87, 113] width 175 height 29
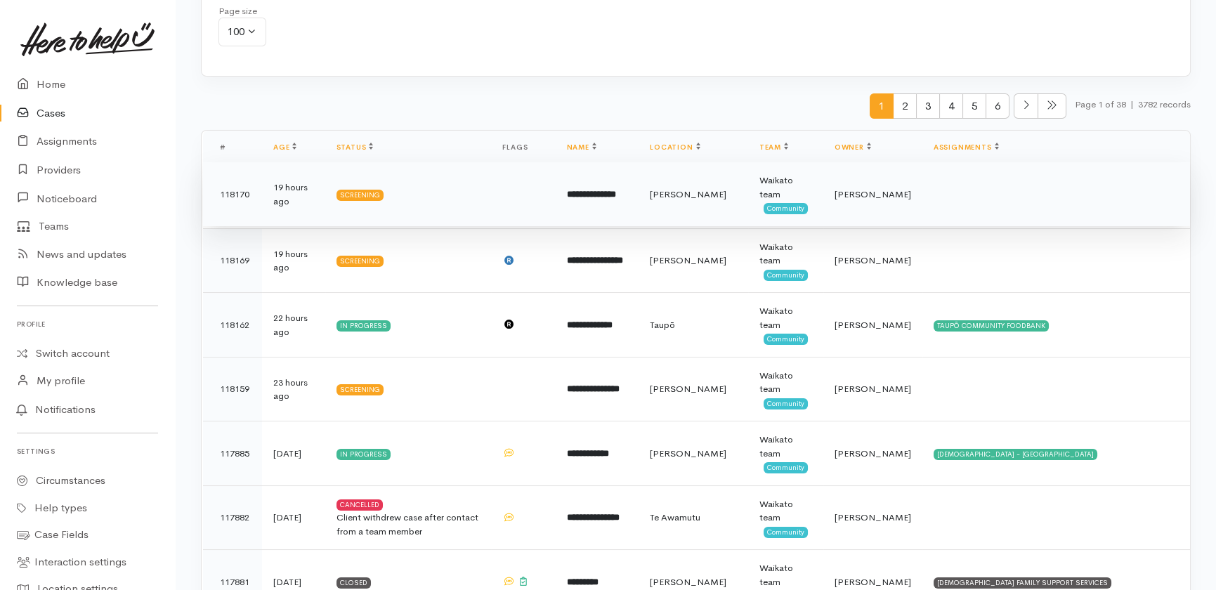
scroll to position [146, 0]
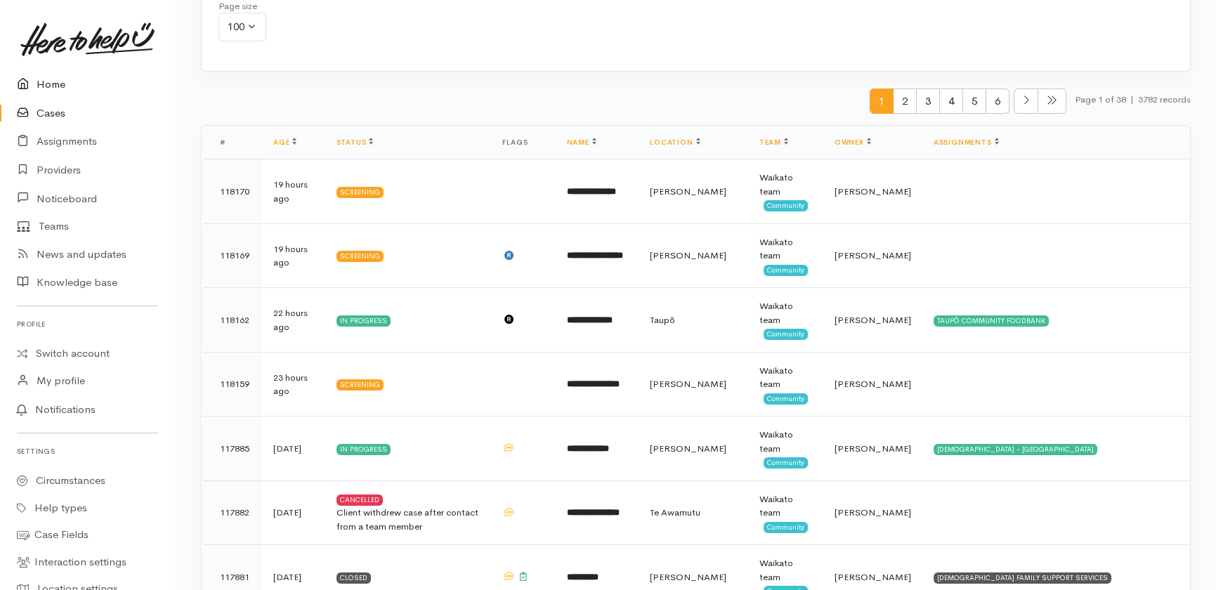
click at [46, 79] on link "Home" at bounding box center [87, 84] width 175 height 29
